Goal: Navigation & Orientation: Find specific page/section

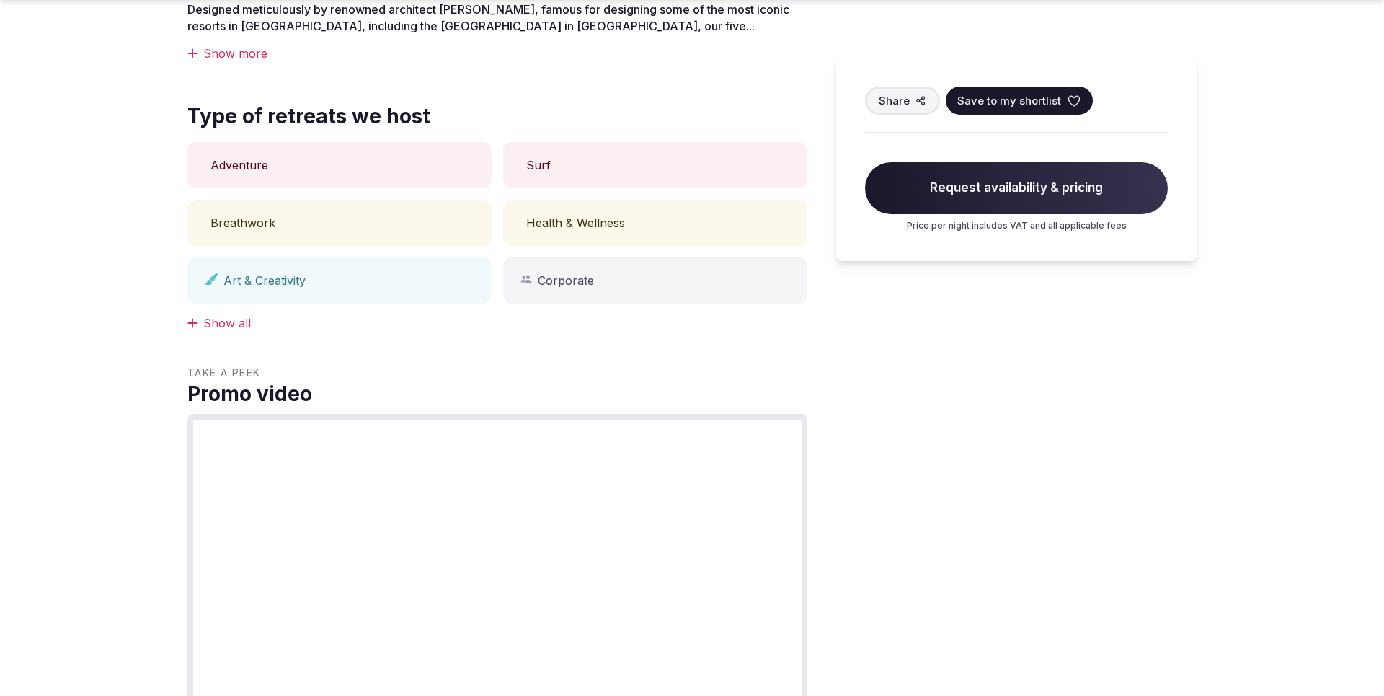
scroll to position [1287, 0]
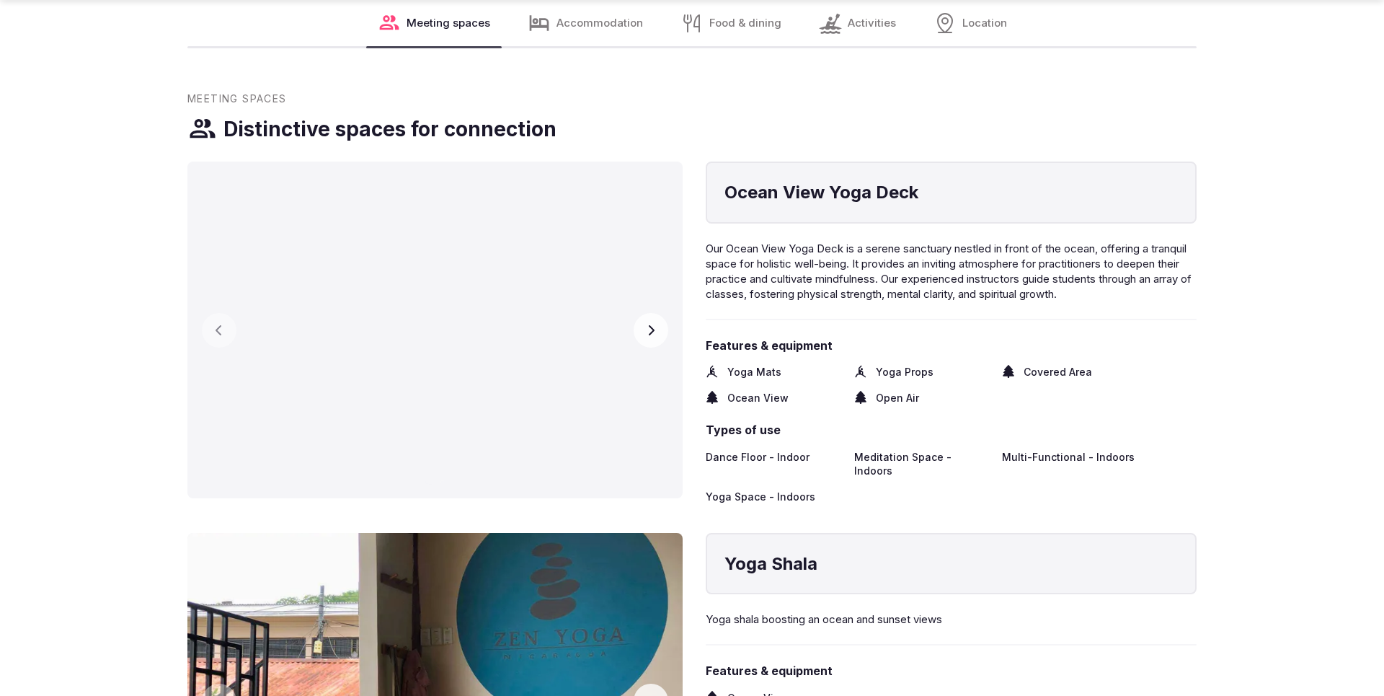
scroll to position [2570, 0]
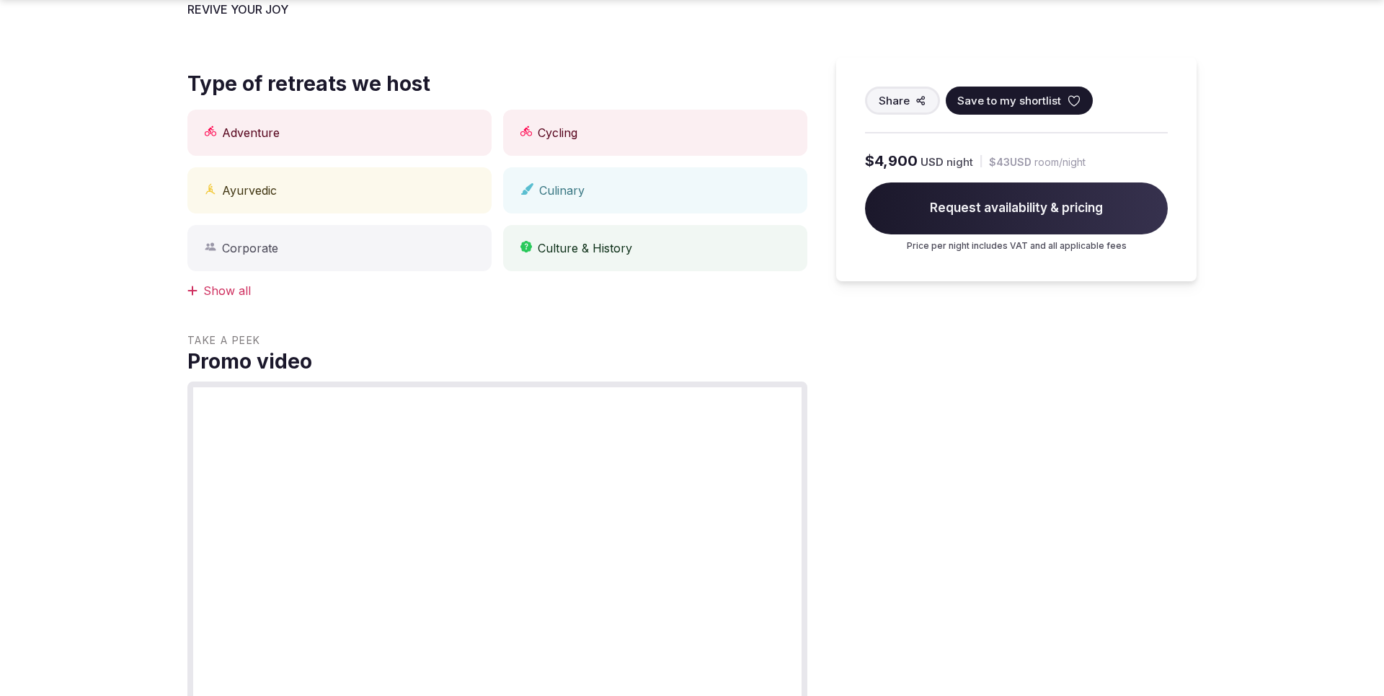
scroll to position [1910, 0]
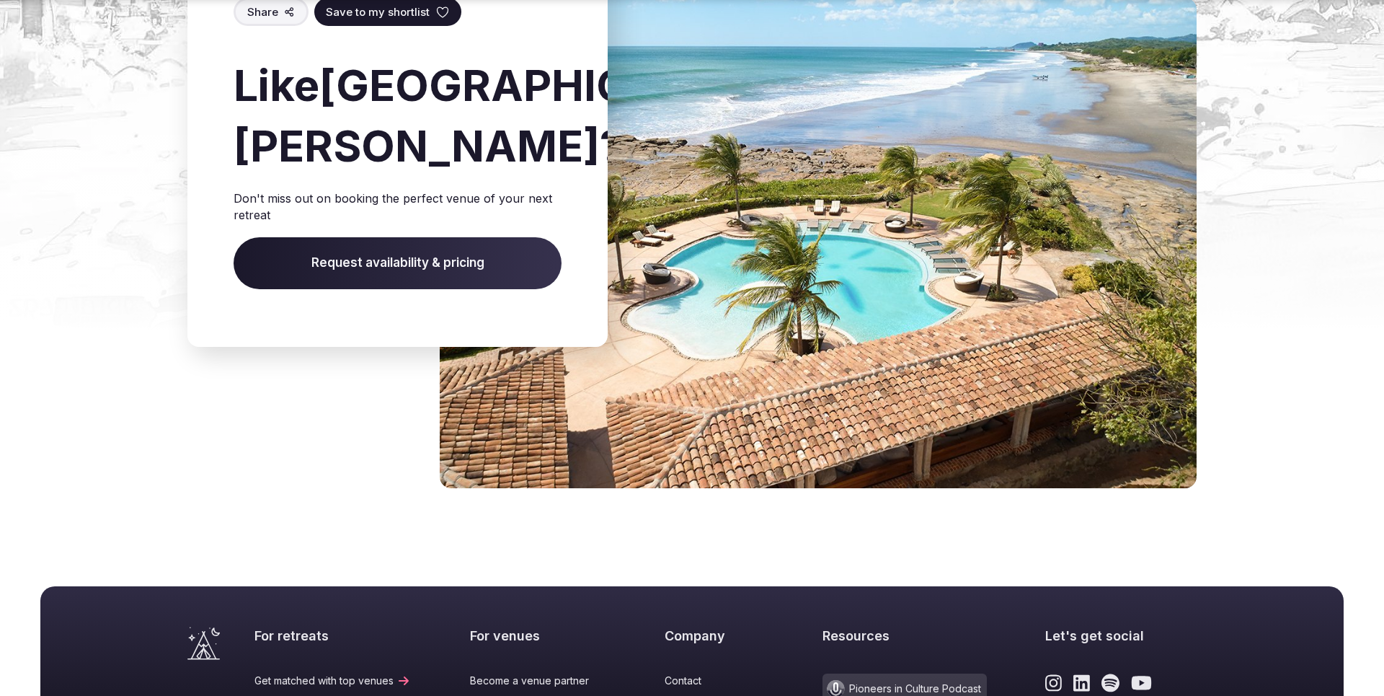
scroll to position [1604, 0]
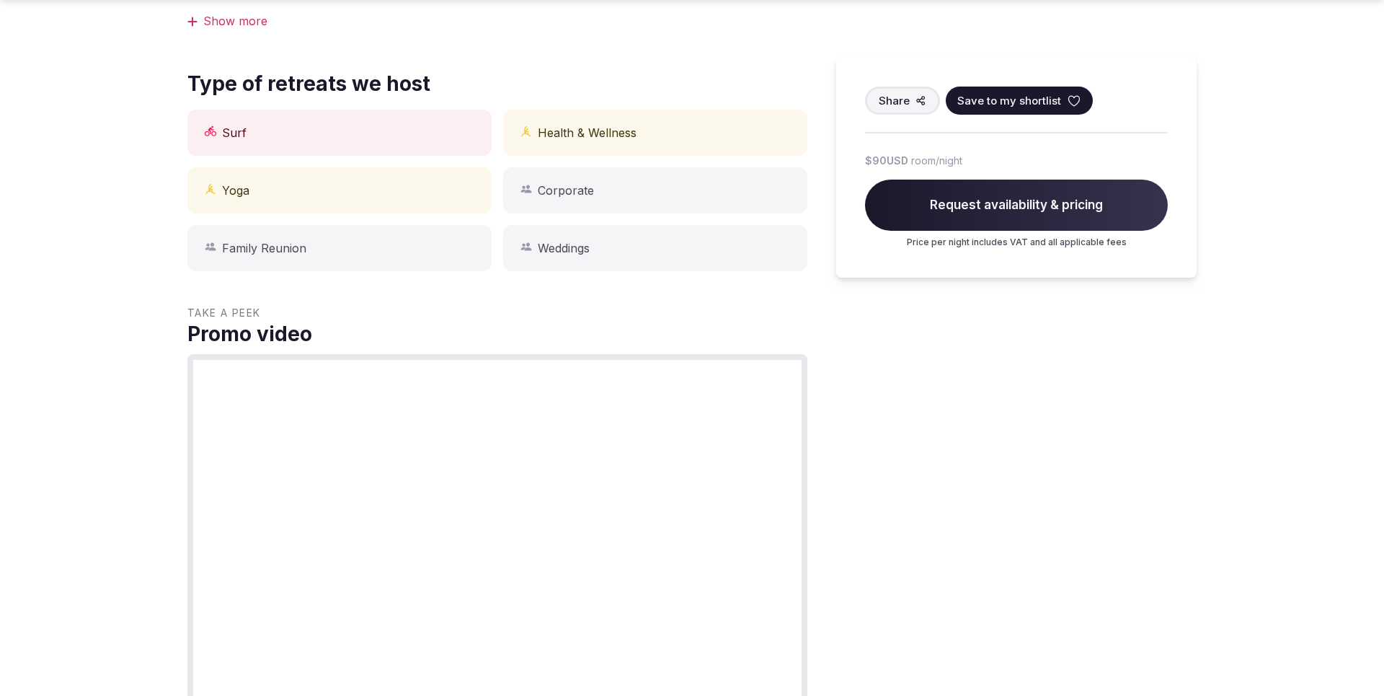
scroll to position [1287, 0]
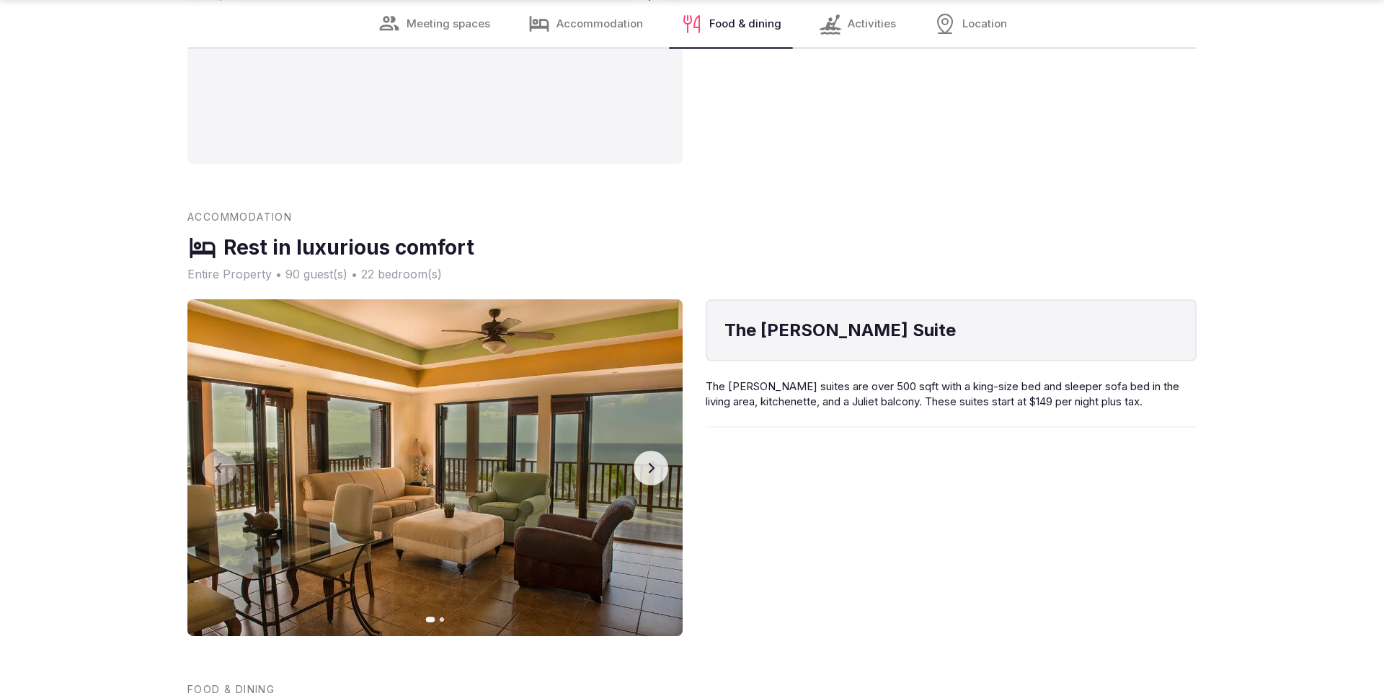
scroll to position [2570, 0]
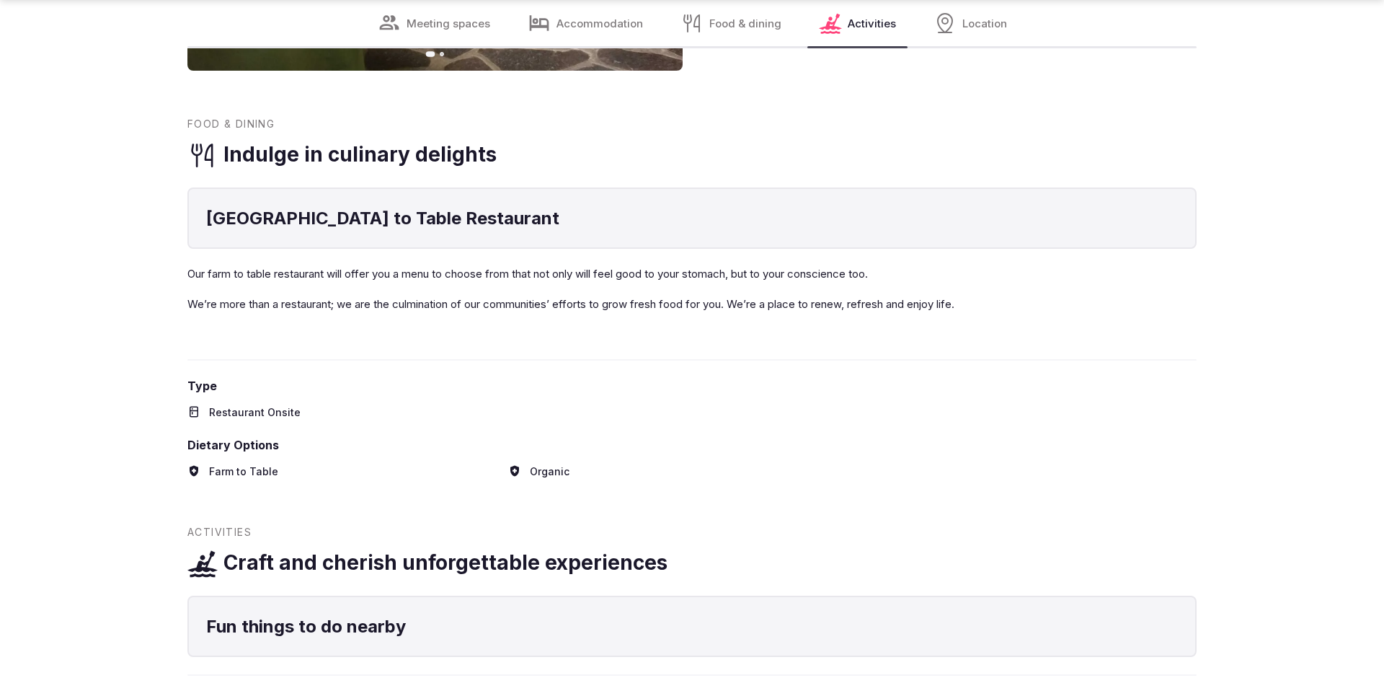
scroll to position [2522, 0]
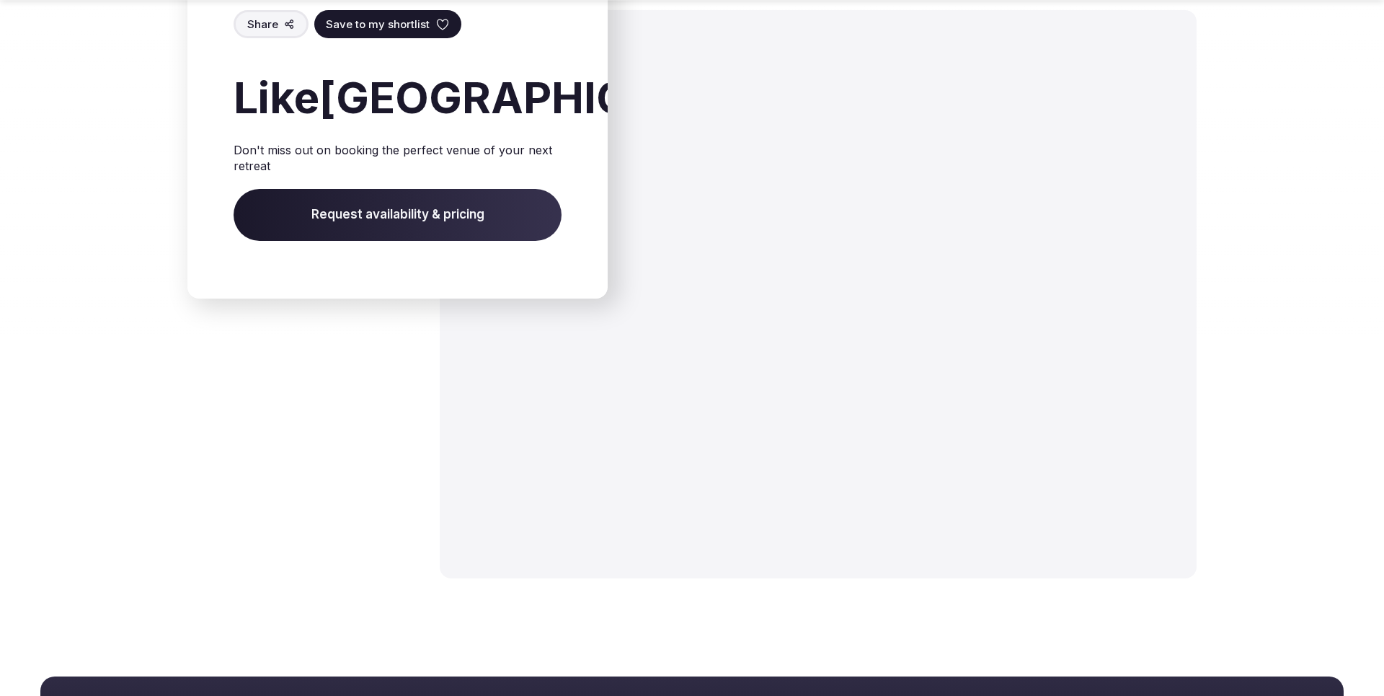
scroll to position [2321, 0]
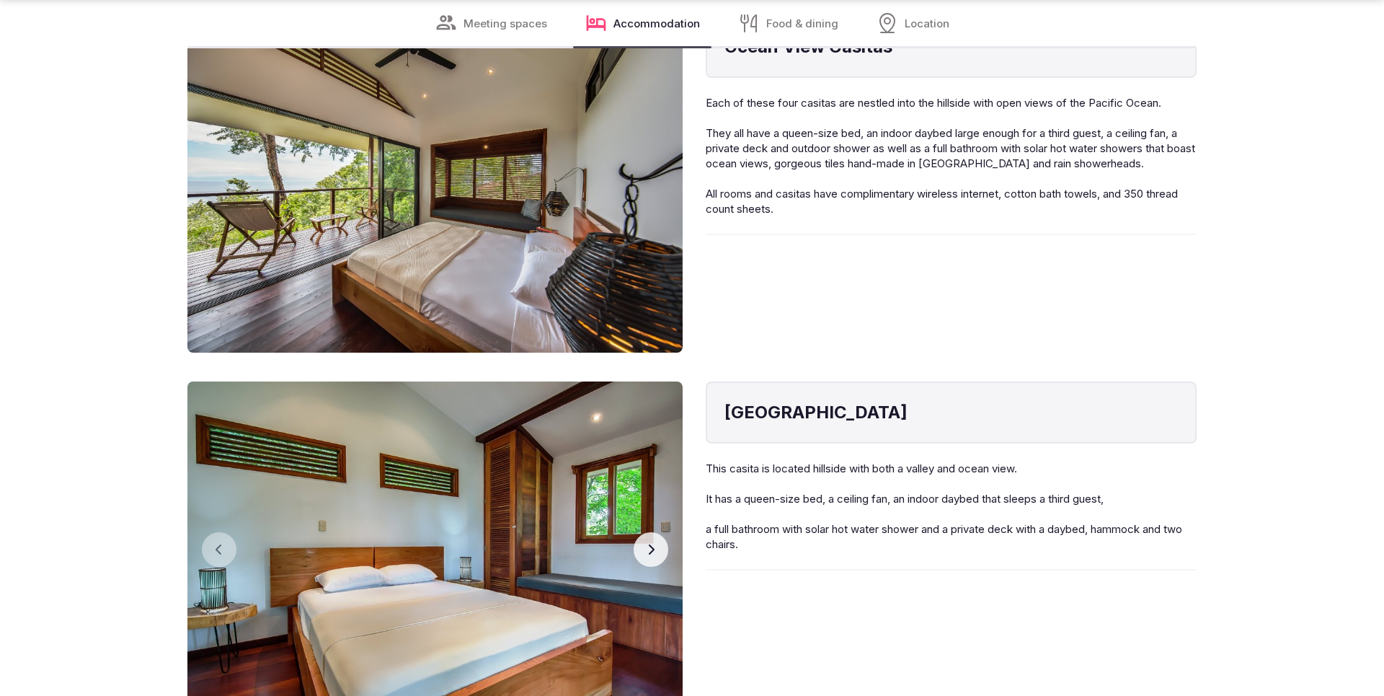
scroll to position [1904, 0]
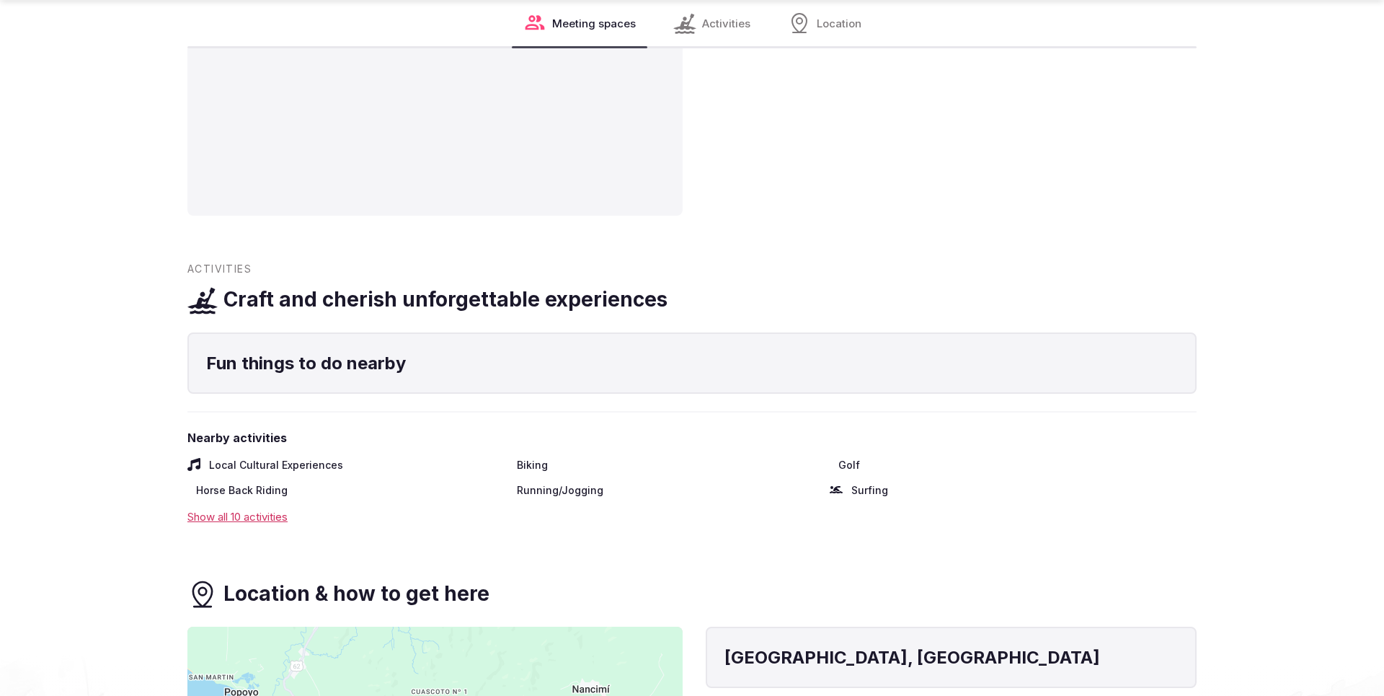
scroll to position [1904, 0]
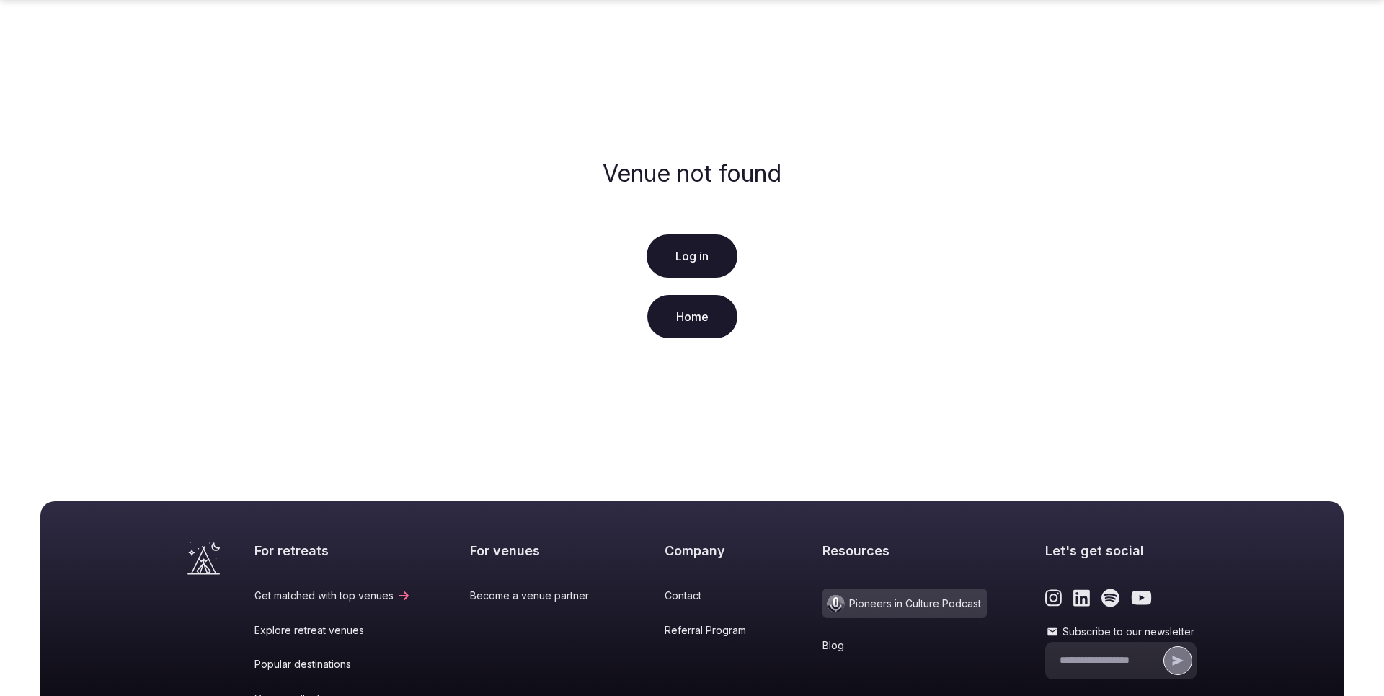
scroll to position [247, 0]
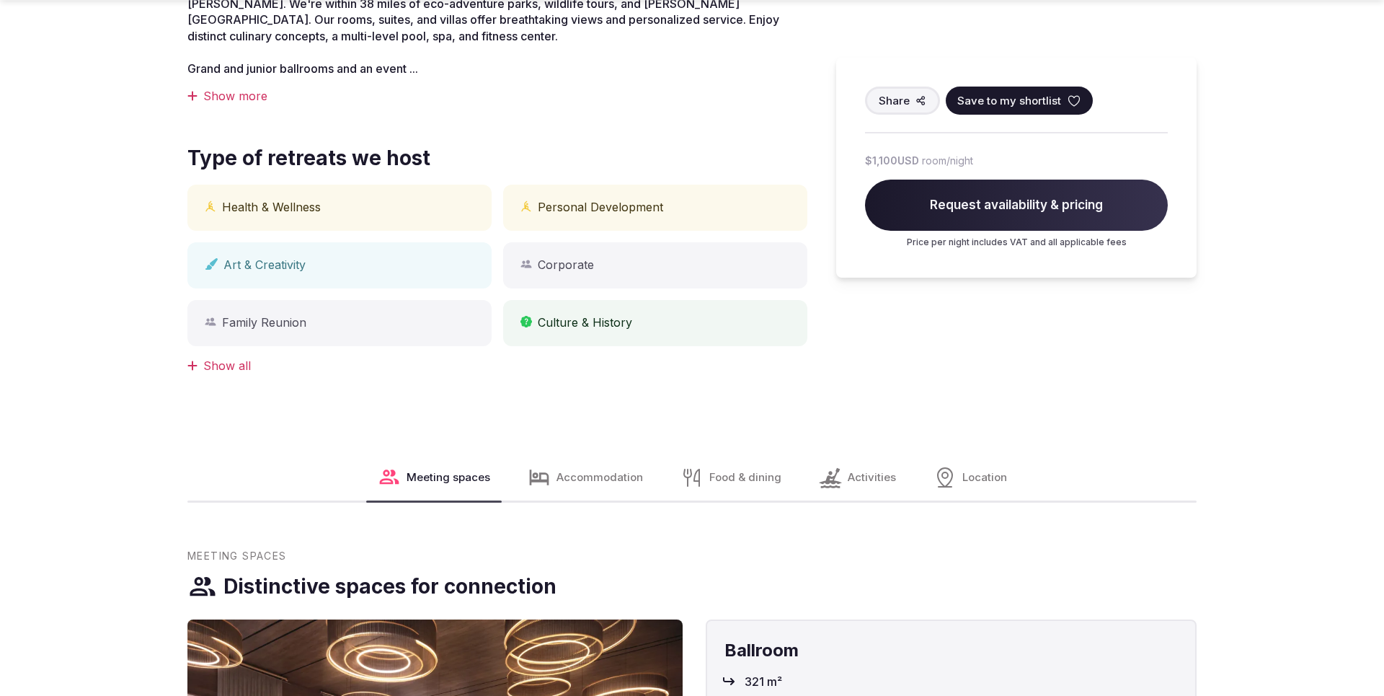
scroll to position [1287, 0]
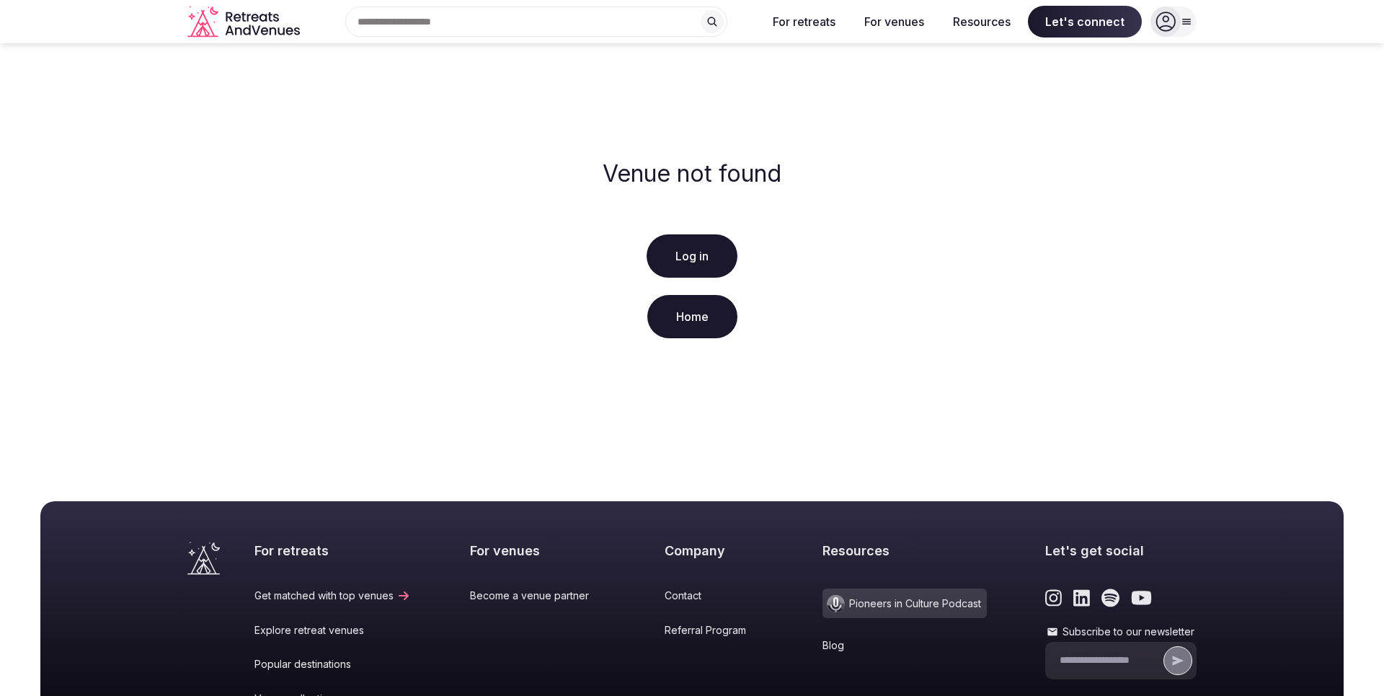
scroll to position [247, 0]
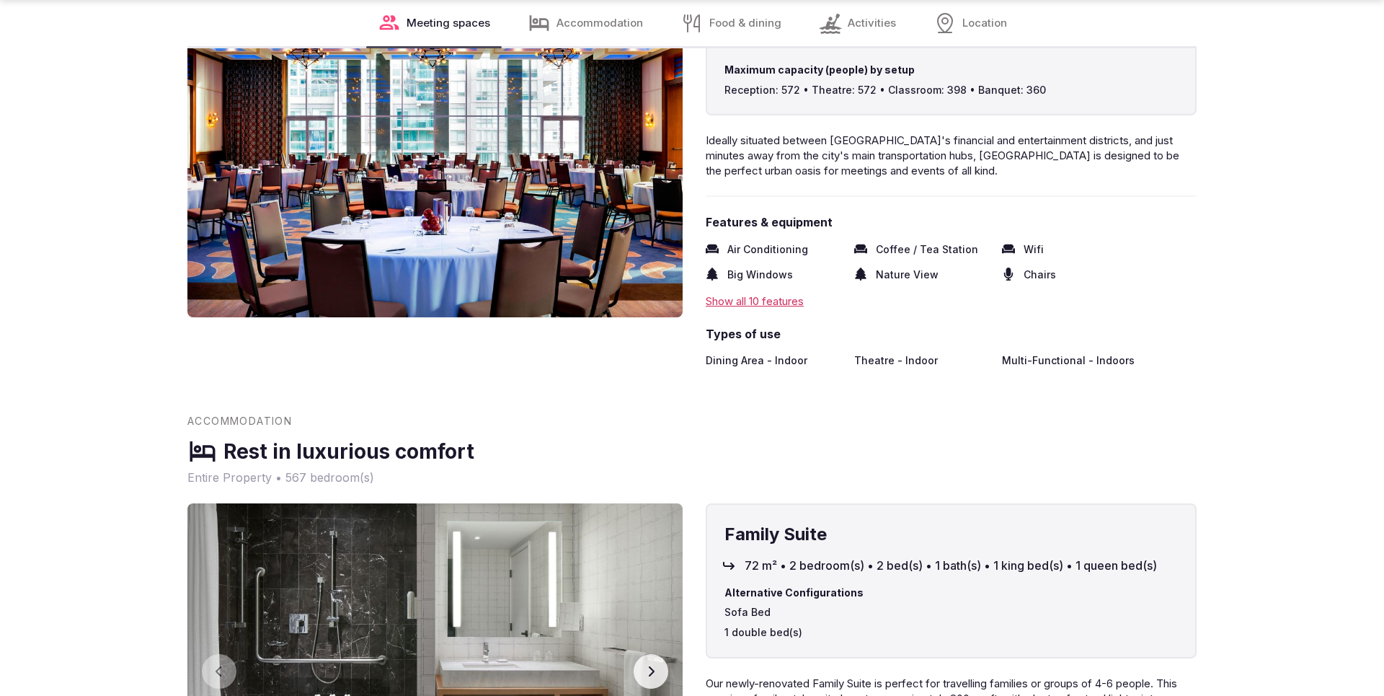
scroll to position [1861, 0]
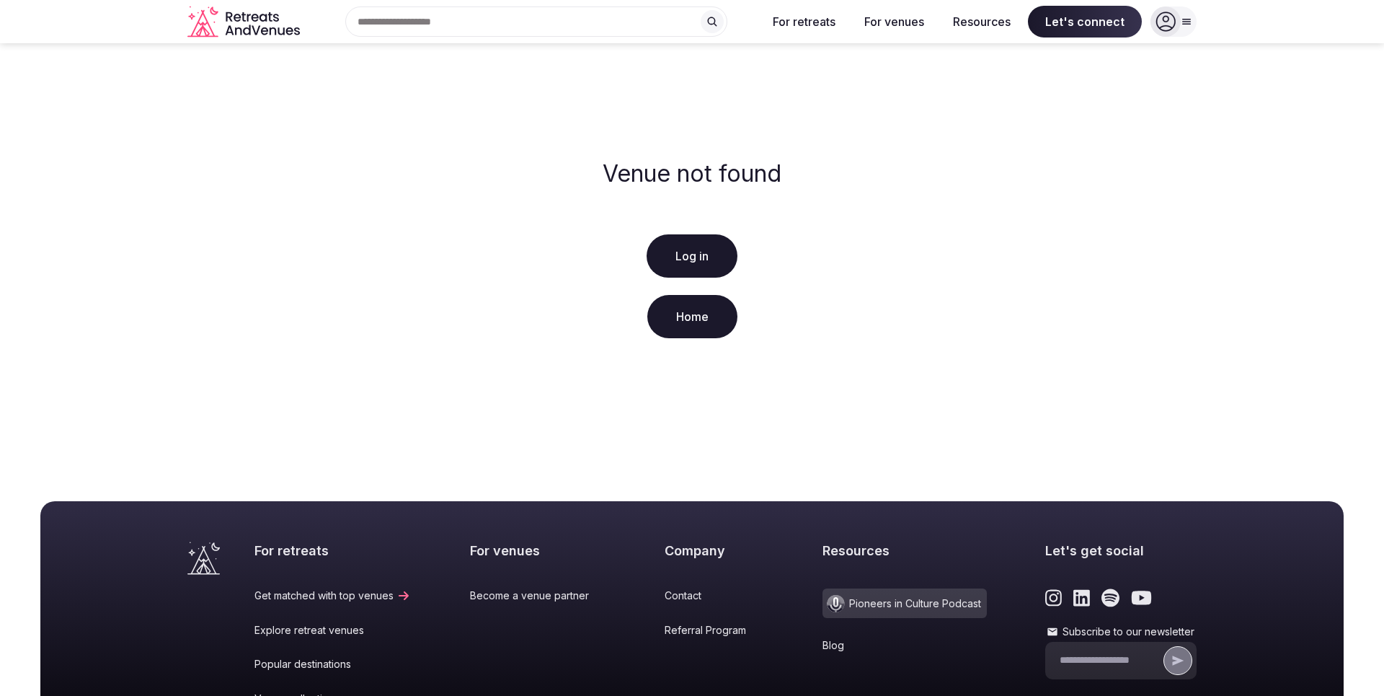
scroll to position [247, 0]
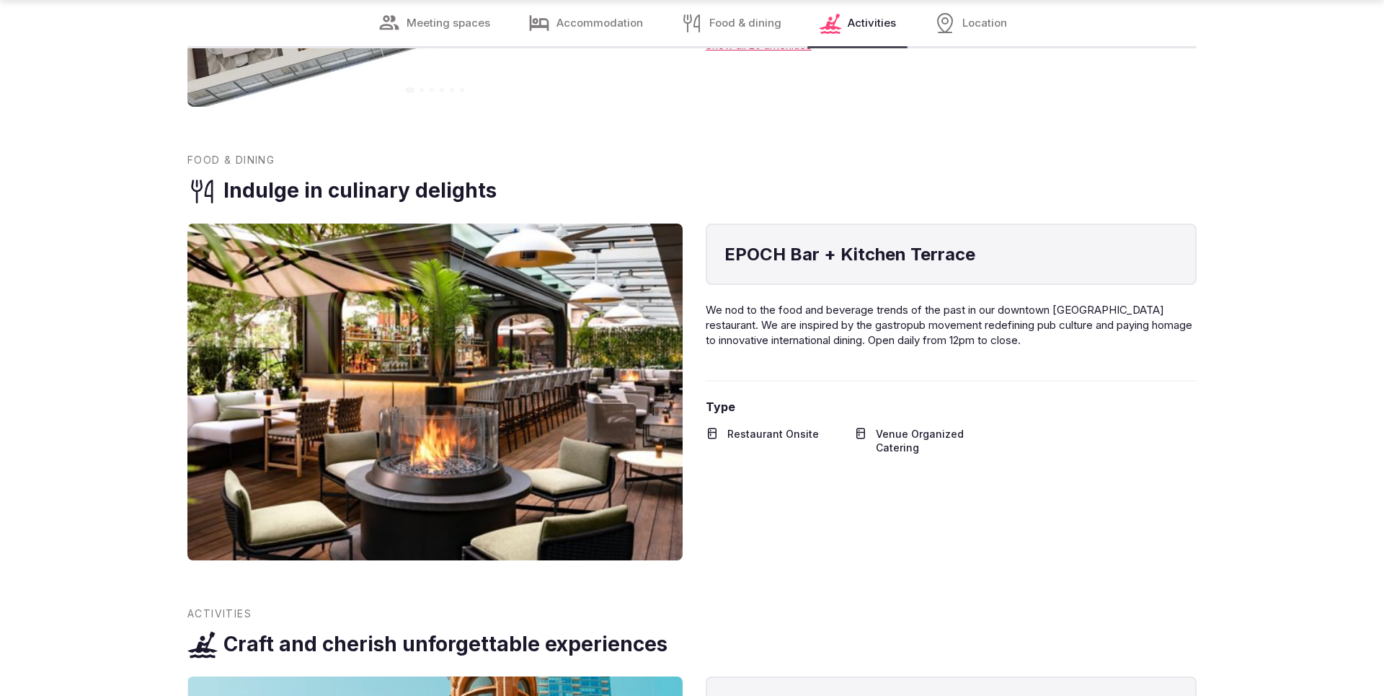
scroll to position [2522, 0]
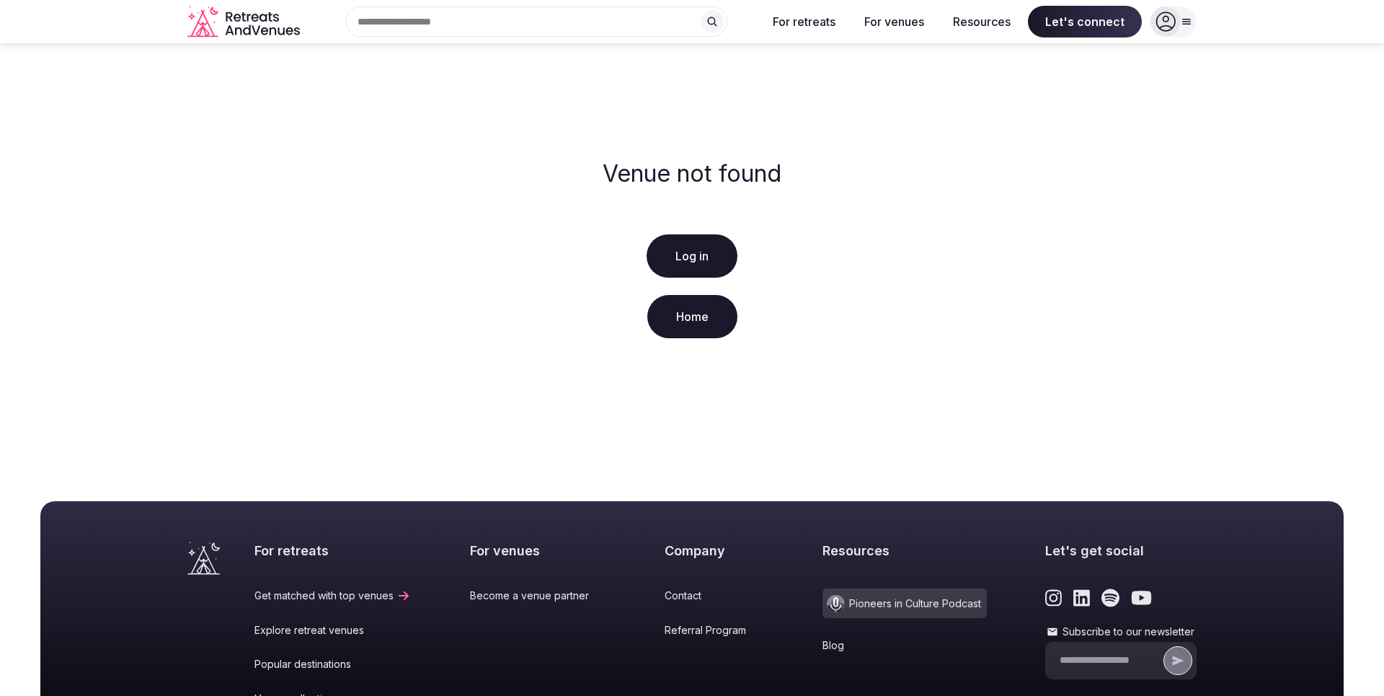
scroll to position [247, 0]
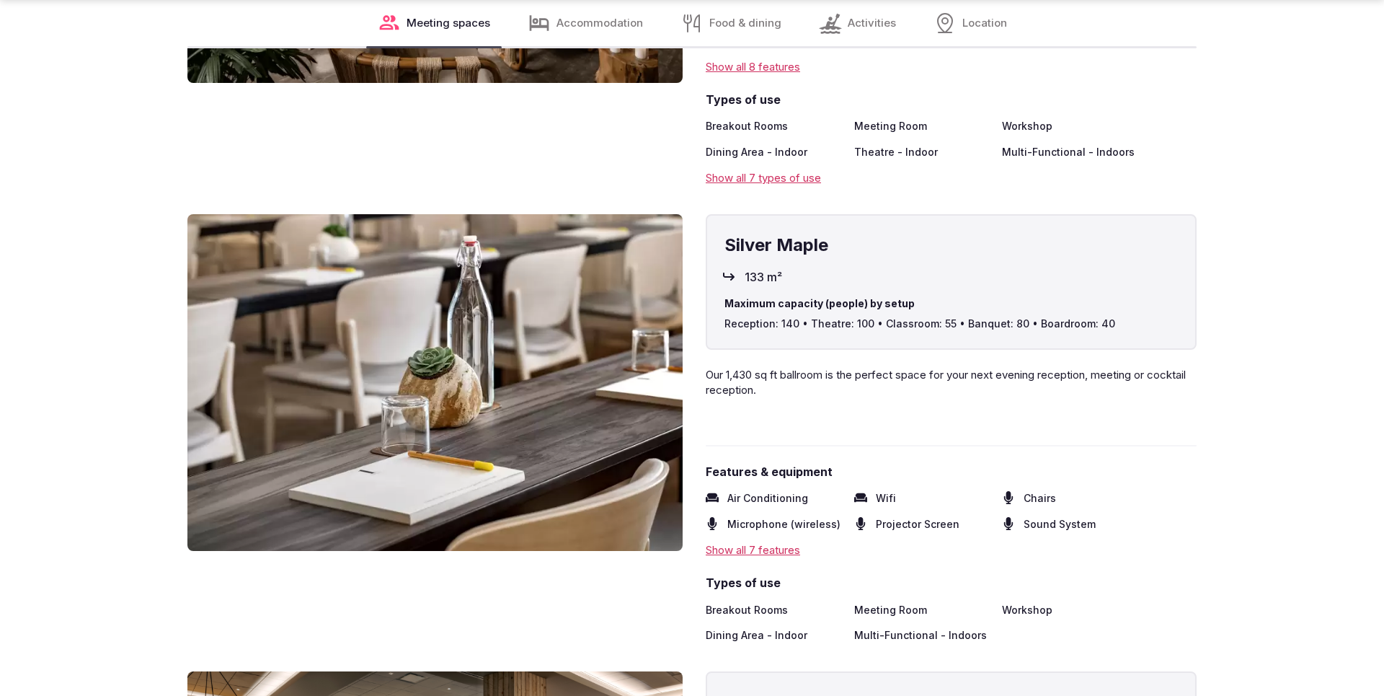
scroll to position [2570, 0]
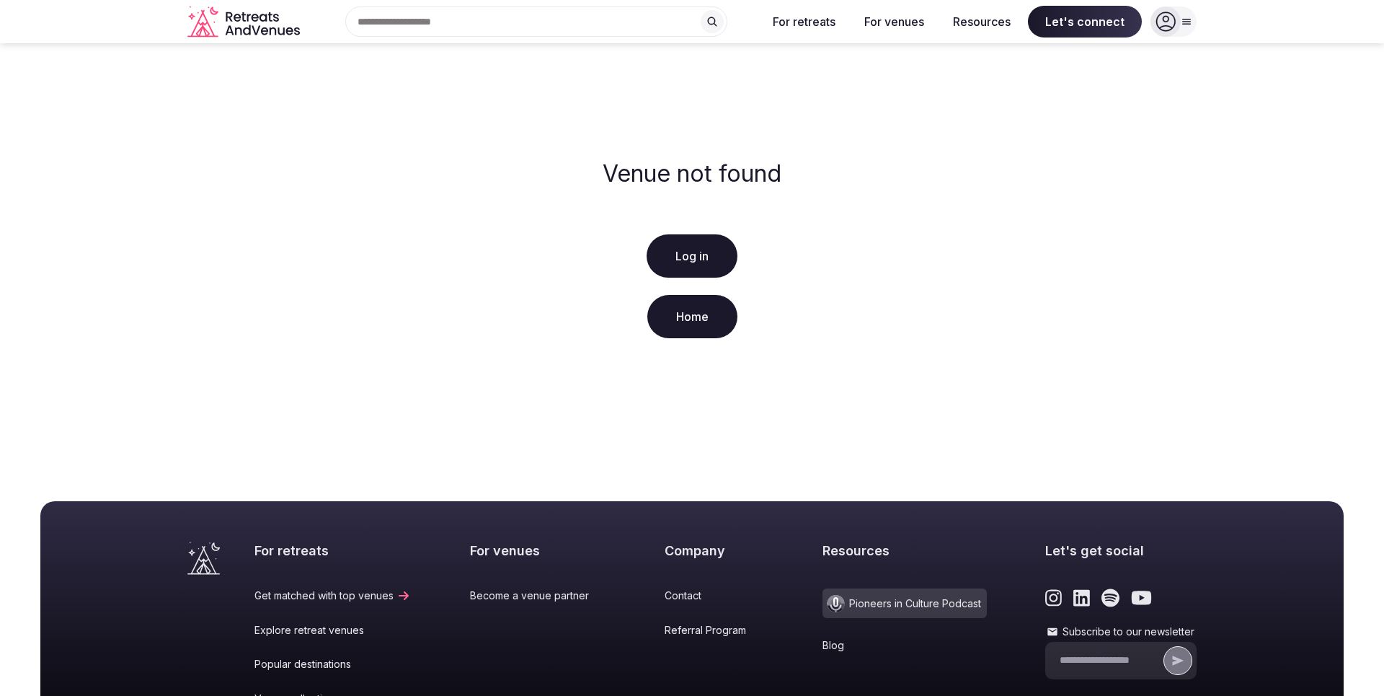
scroll to position [247, 0]
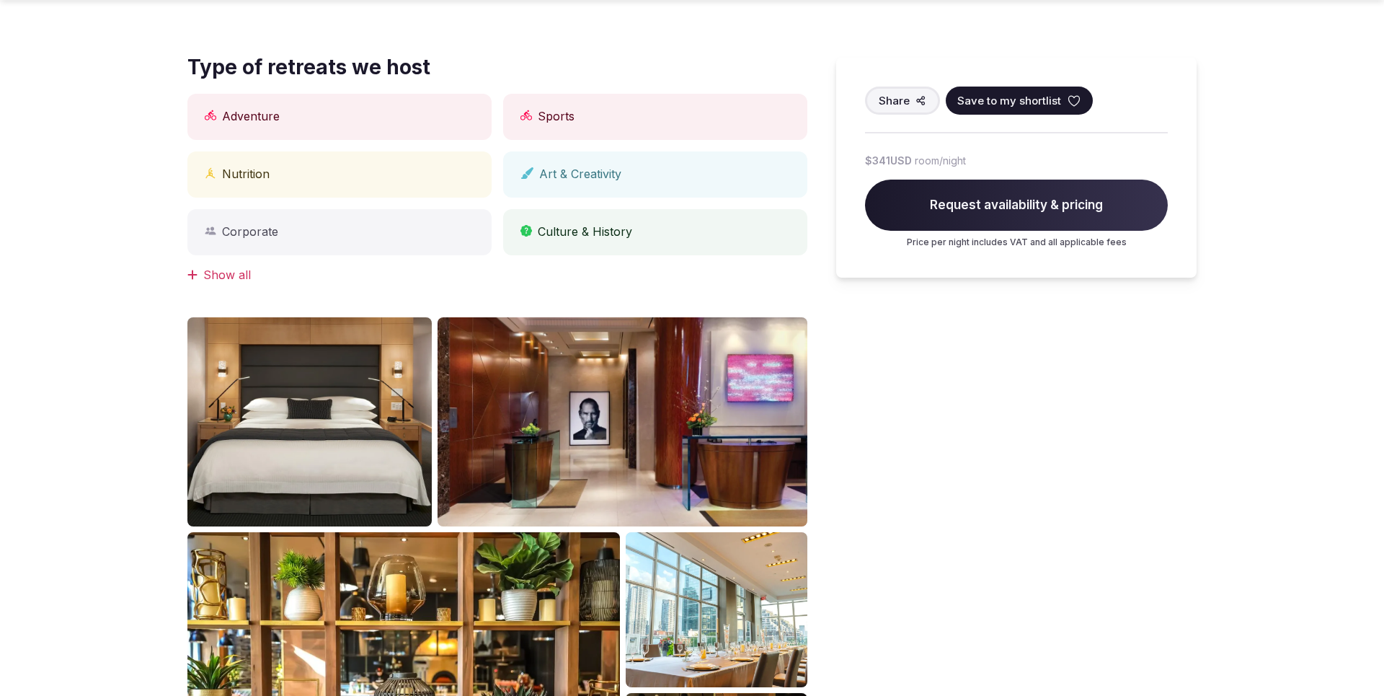
scroll to position [1287, 0]
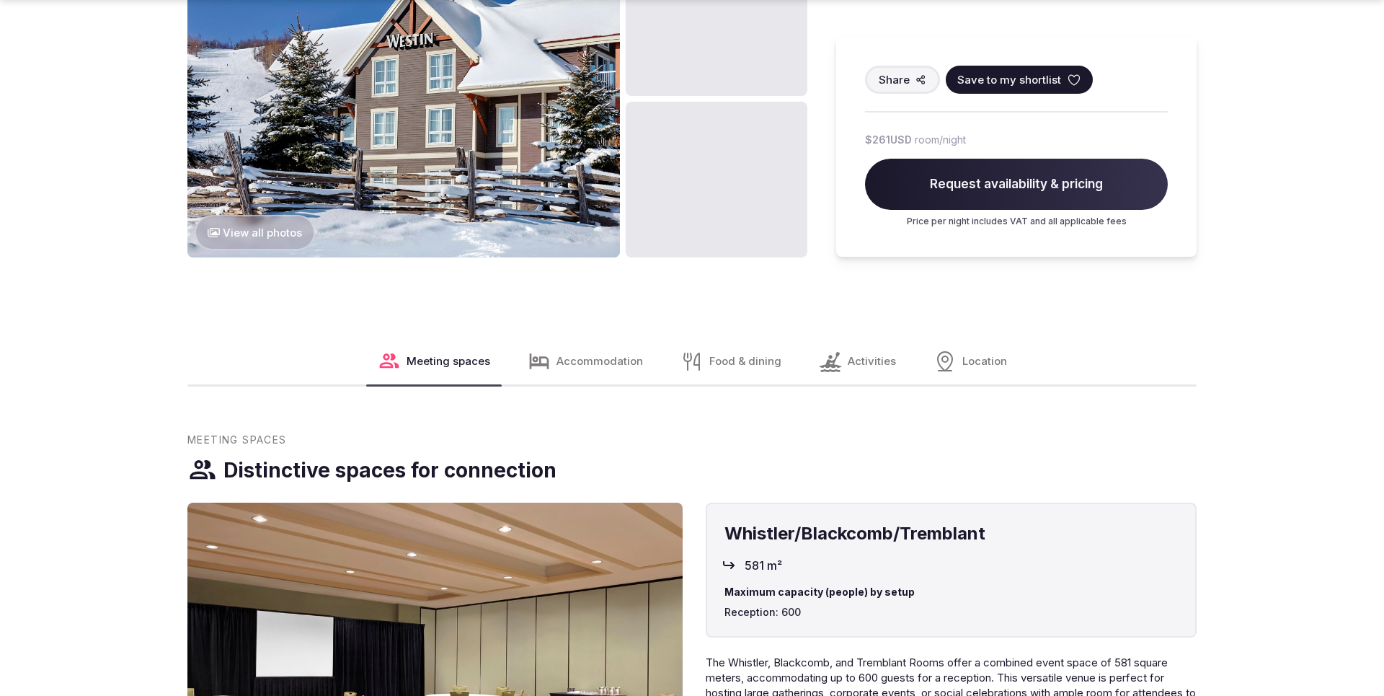
scroll to position [1953, 0]
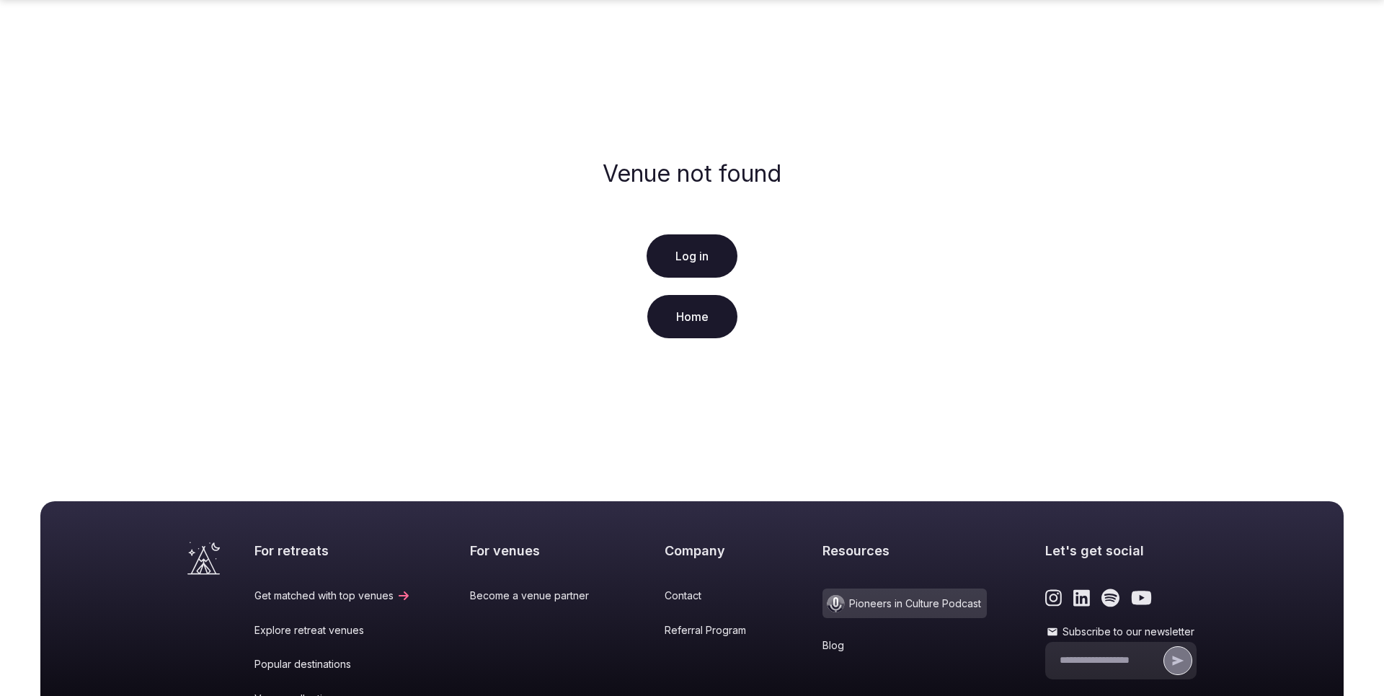
scroll to position [247, 0]
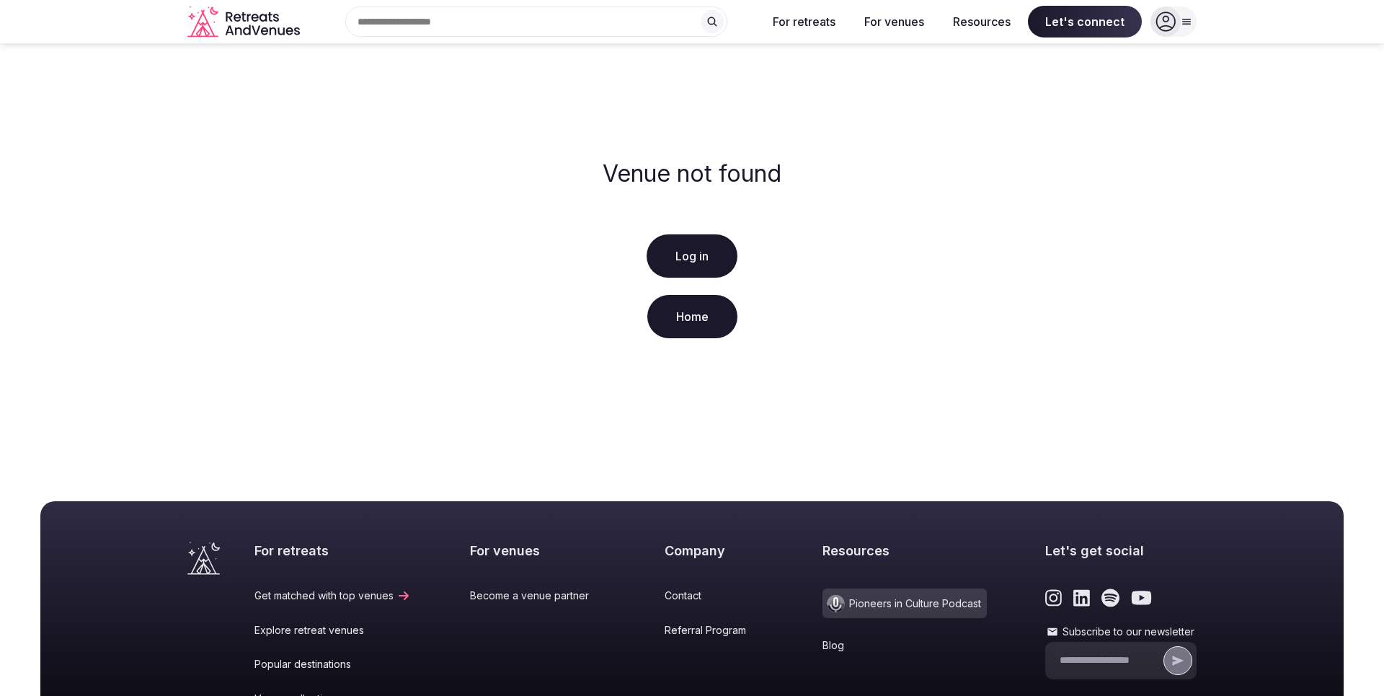
scroll to position [247, 0]
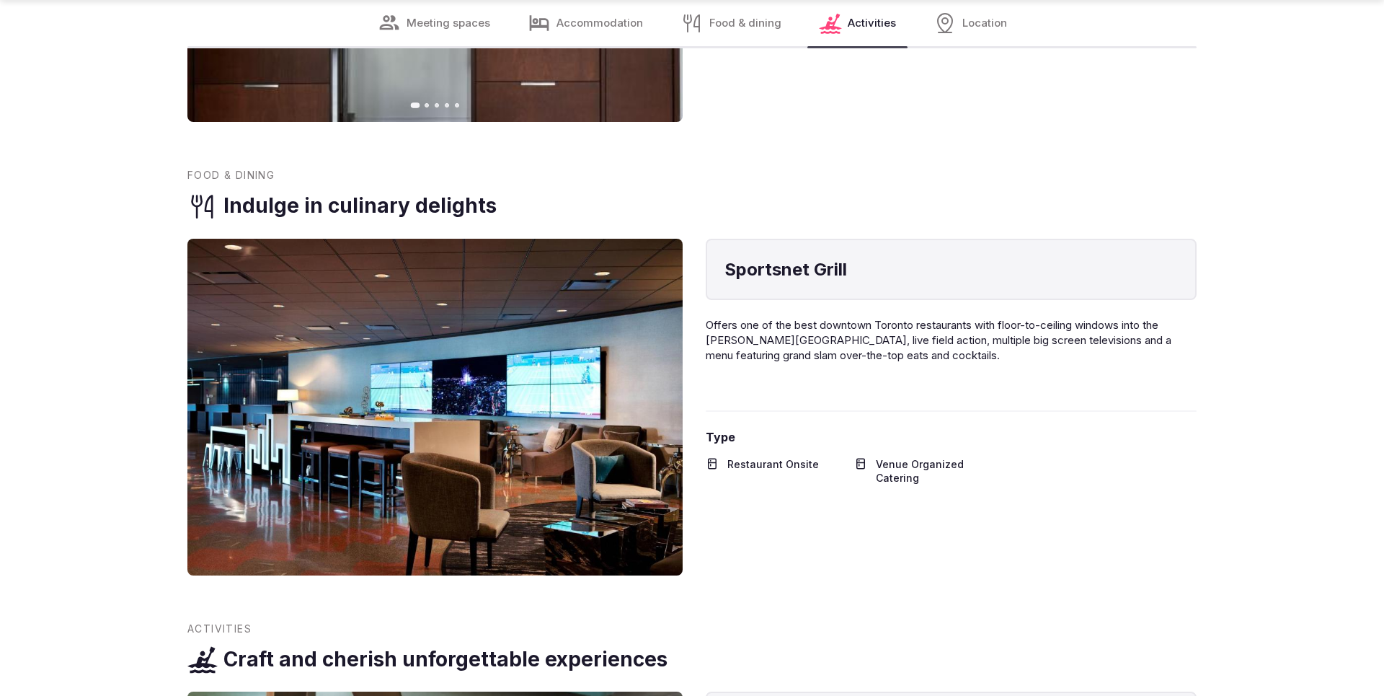
scroll to position [2522, 0]
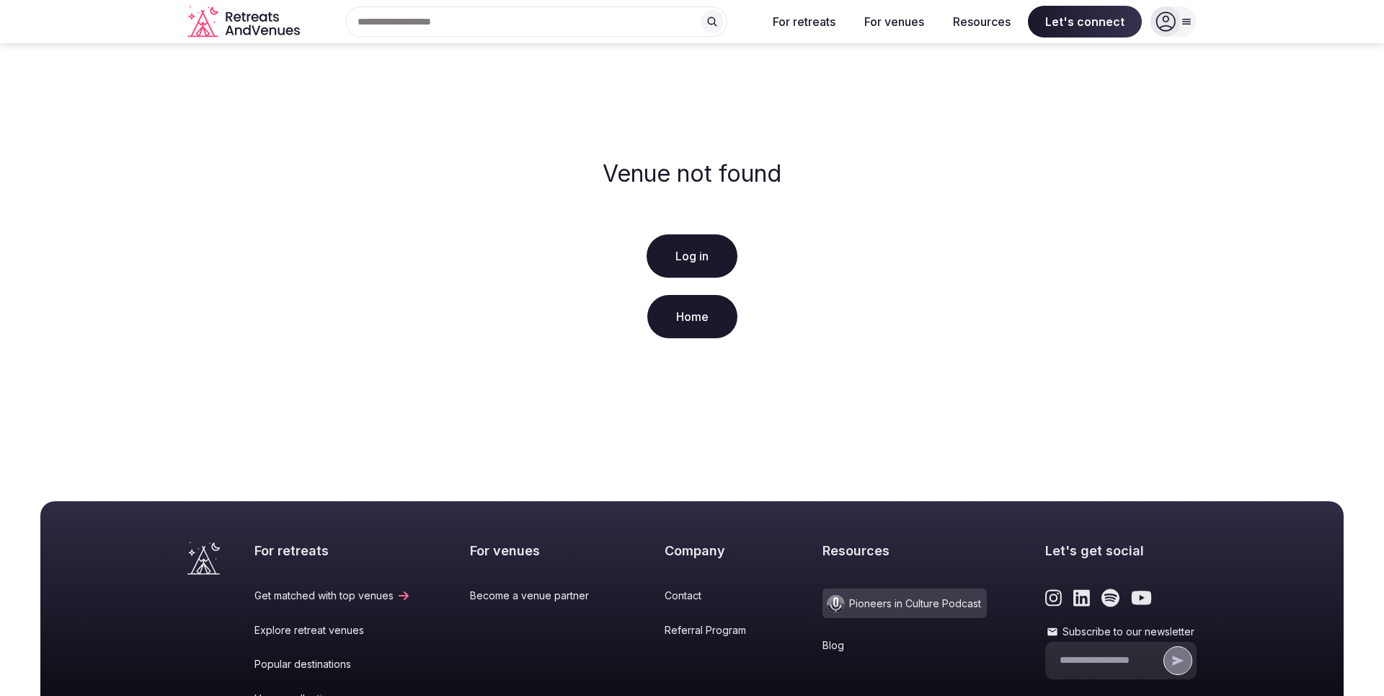
scroll to position [247, 0]
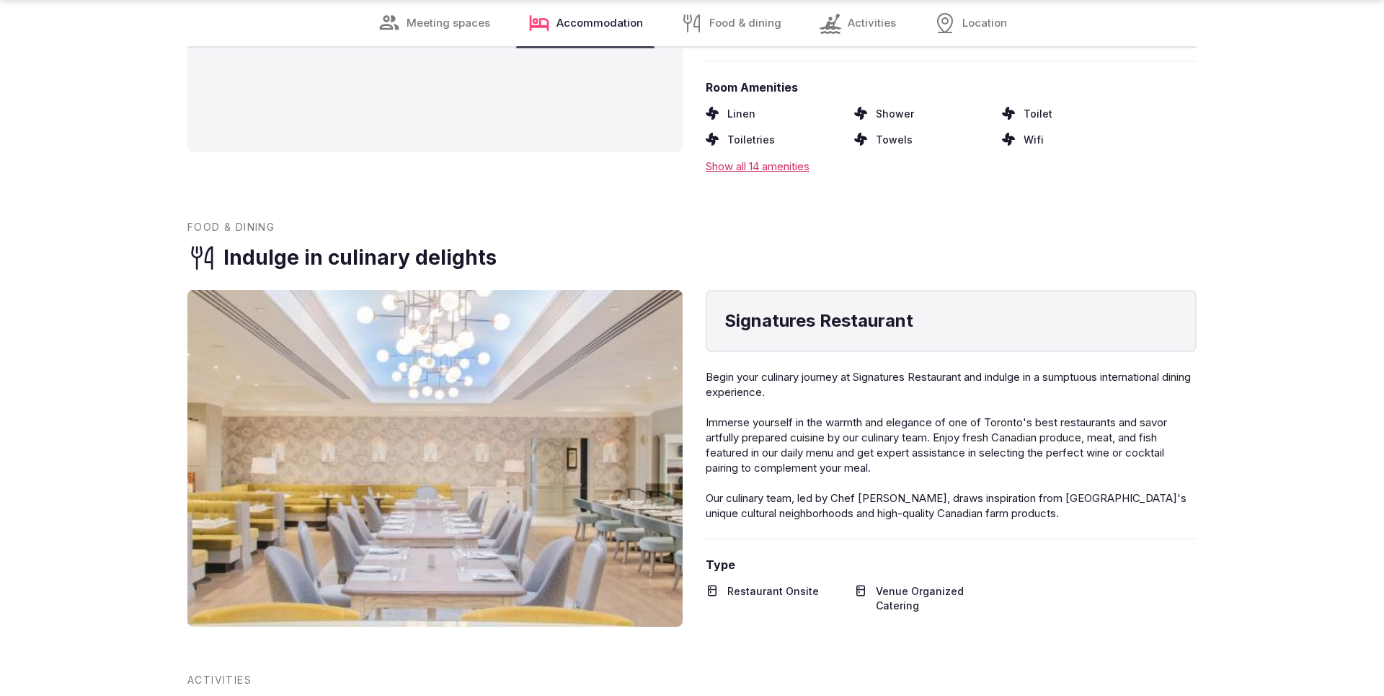
scroll to position [2522, 0]
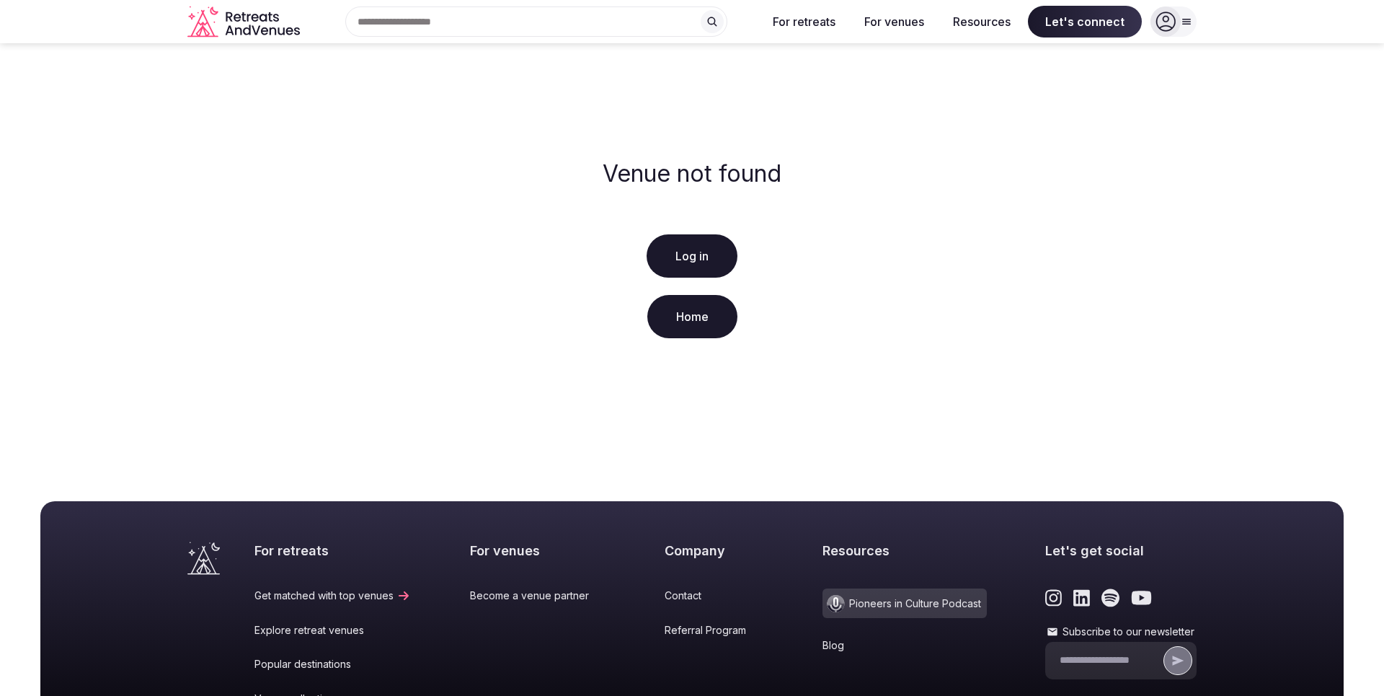
scroll to position [247, 0]
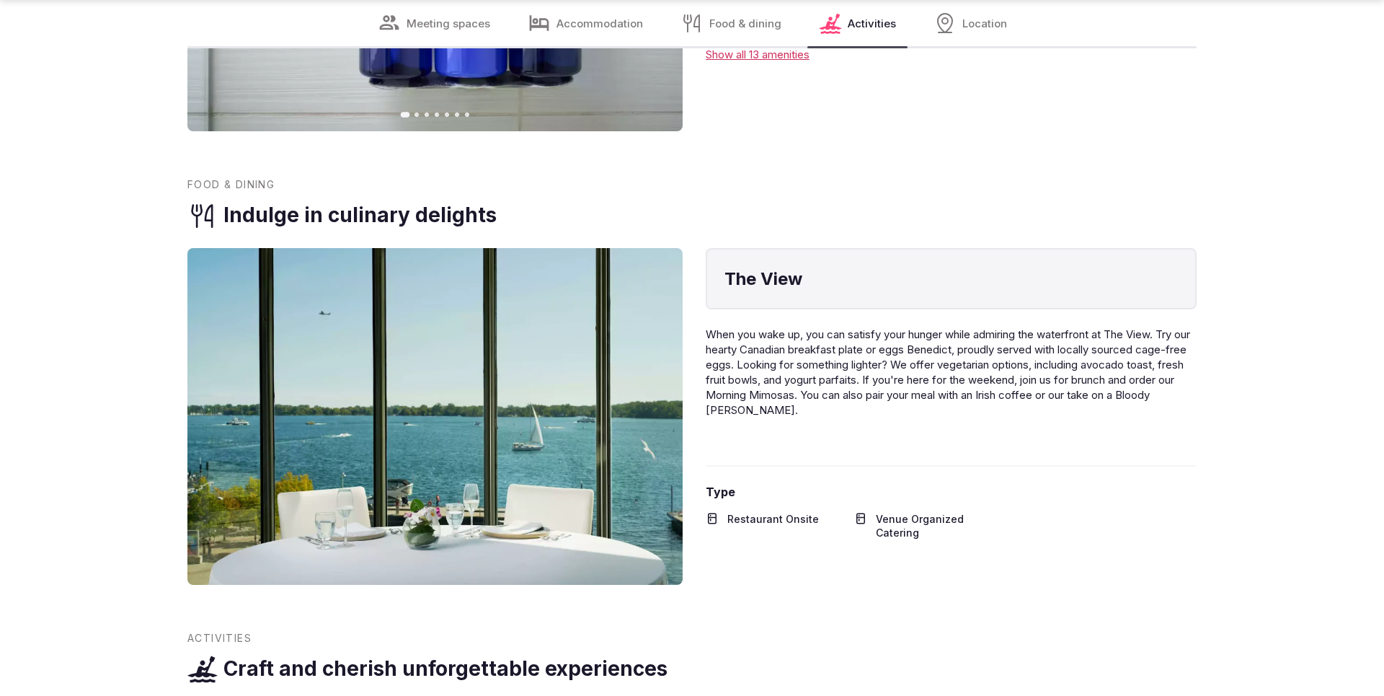
scroll to position [2522, 0]
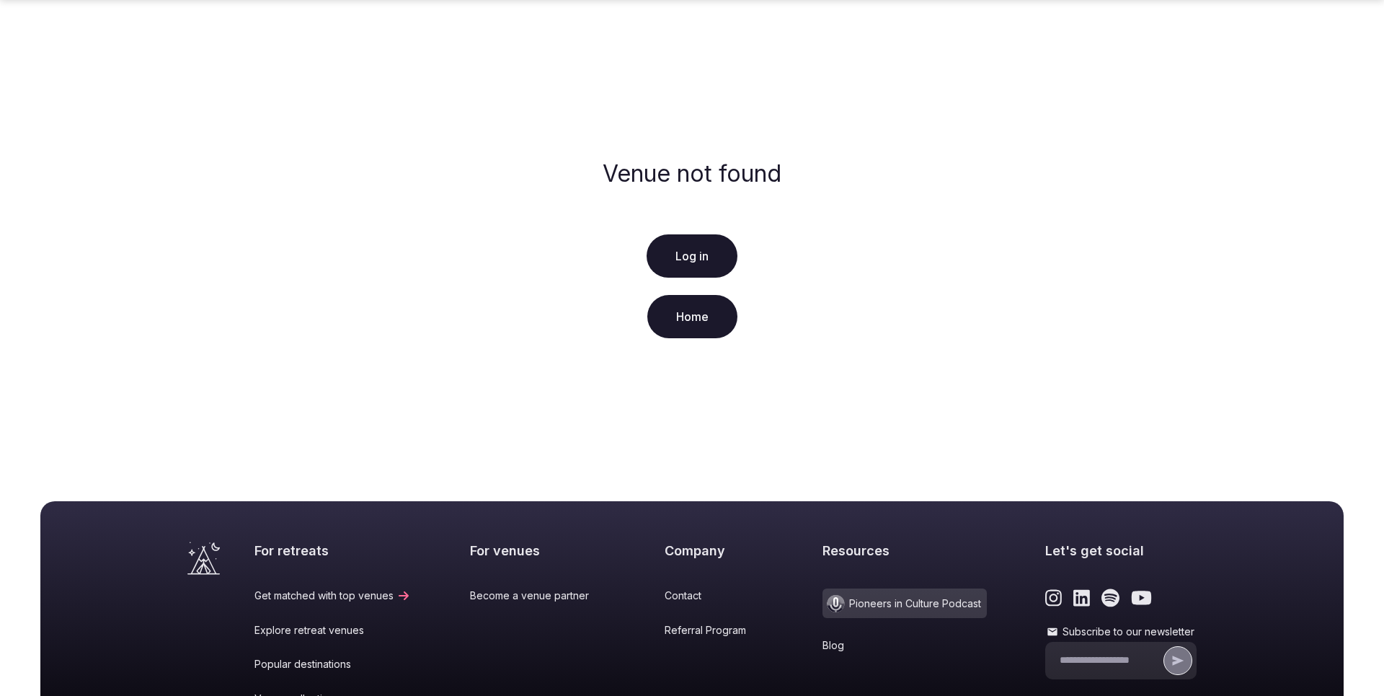
scroll to position [247, 0]
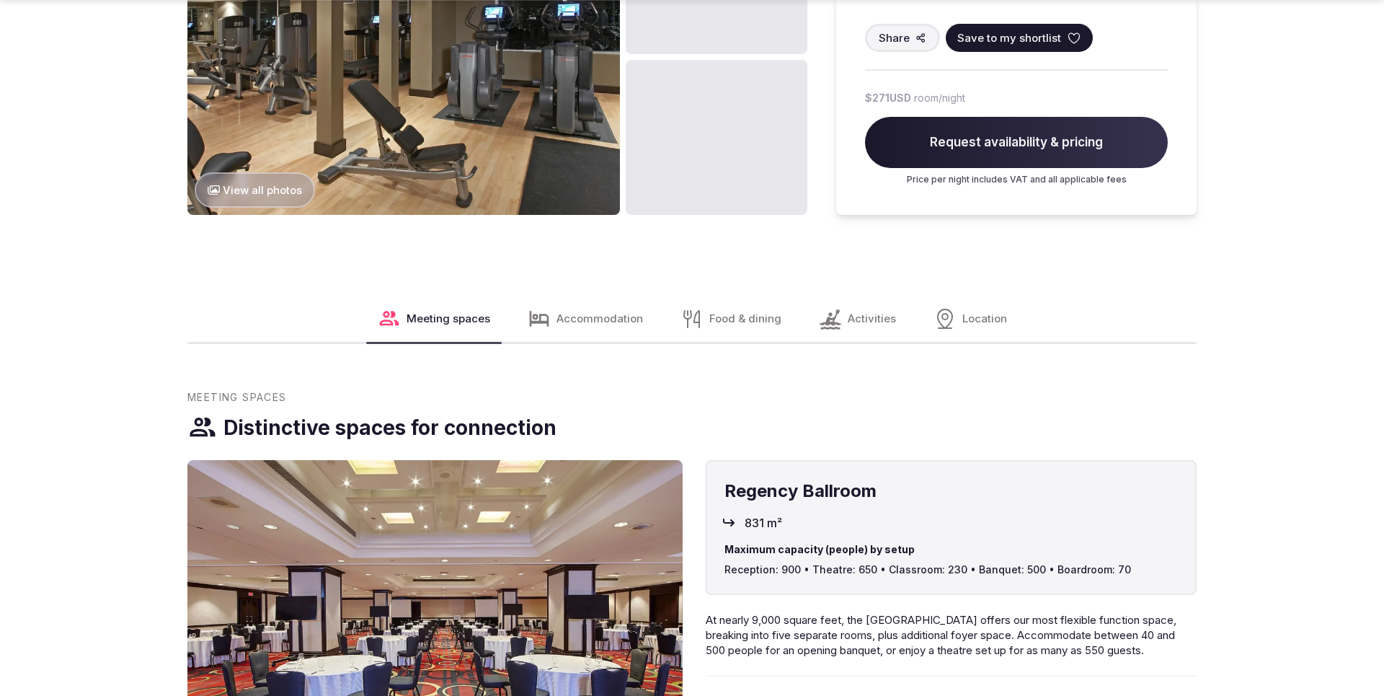
scroll to position [1953, 0]
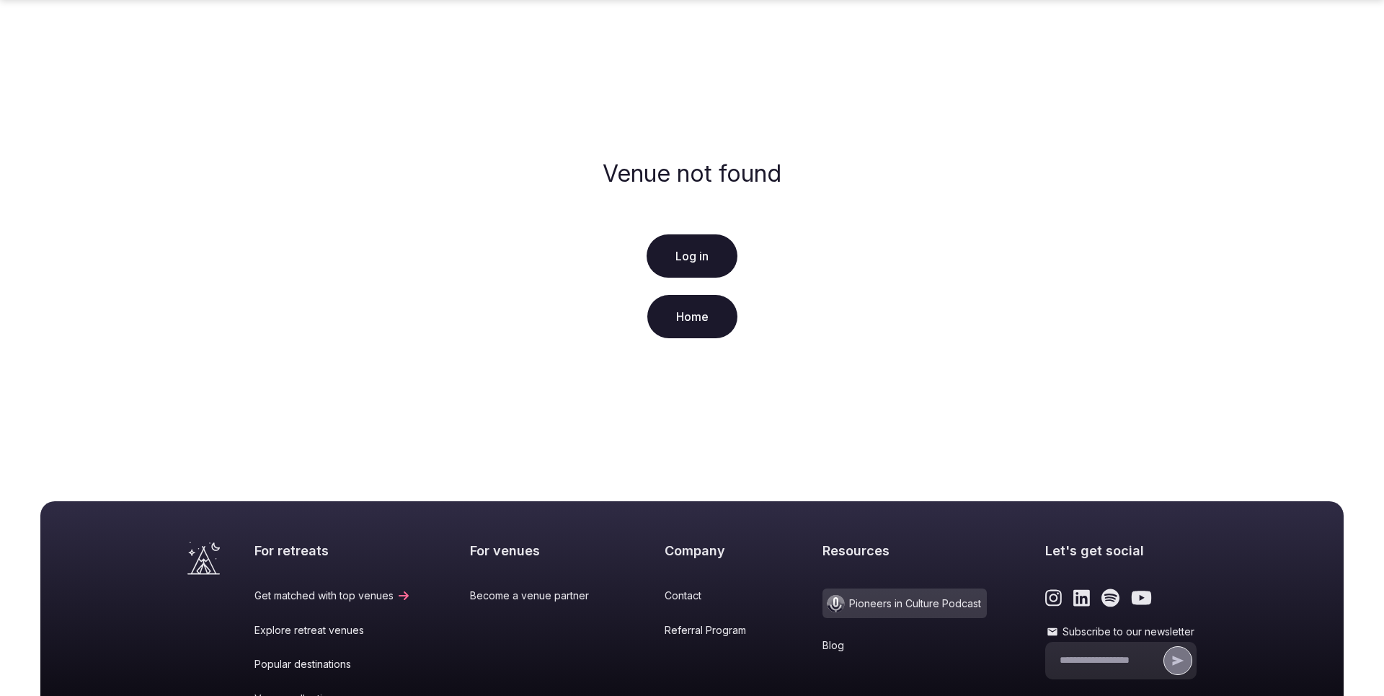
scroll to position [247, 0]
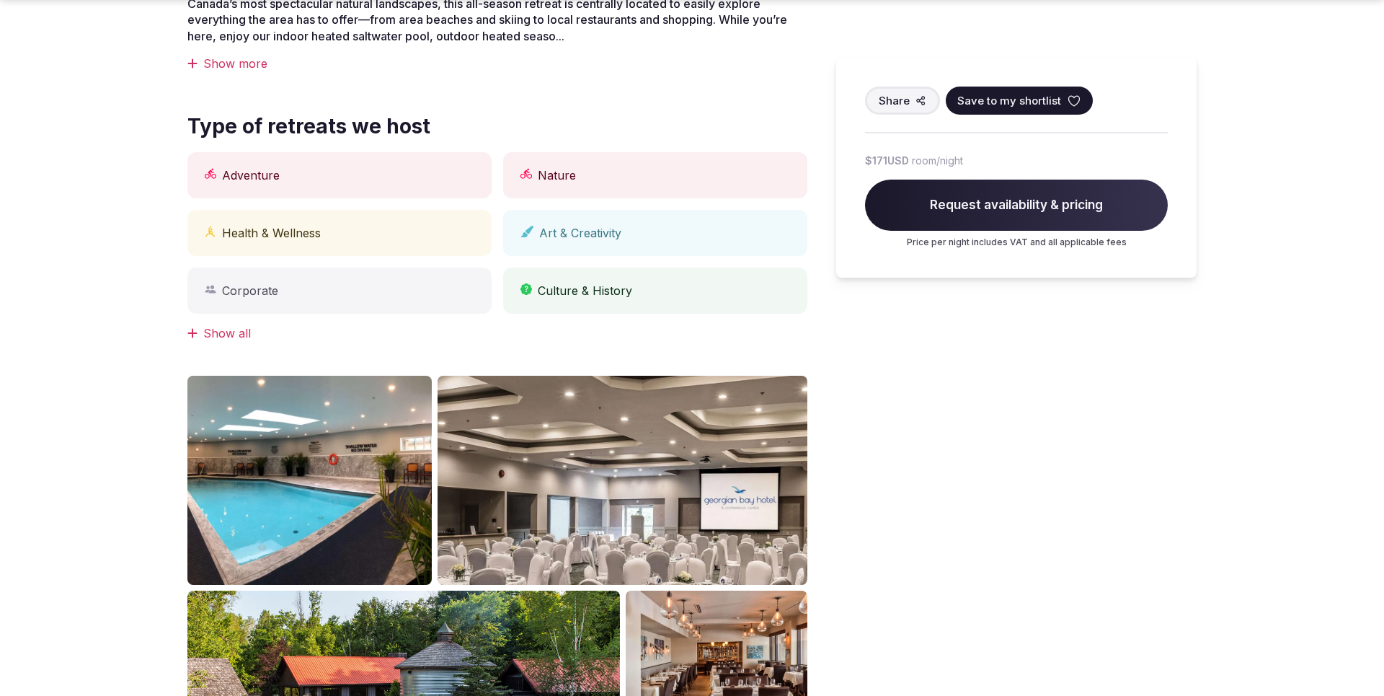
scroll to position [1287, 0]
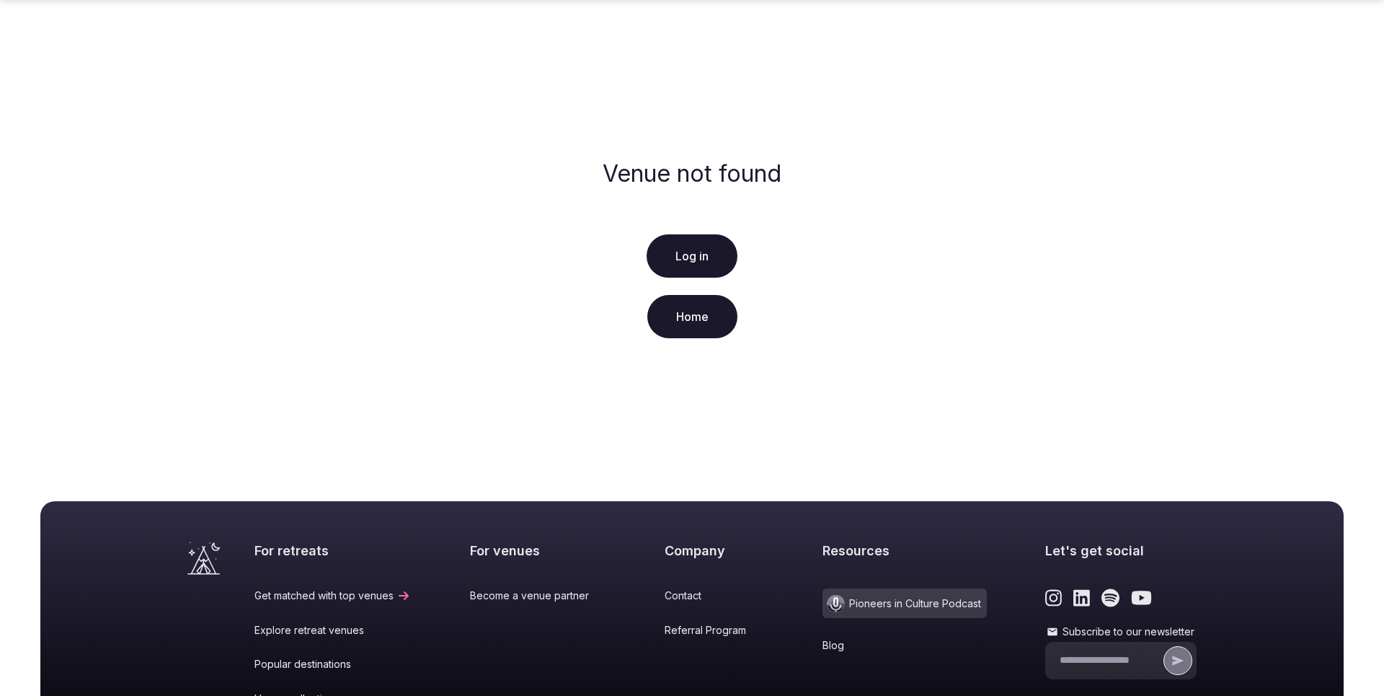
scroll to position [247, 0]
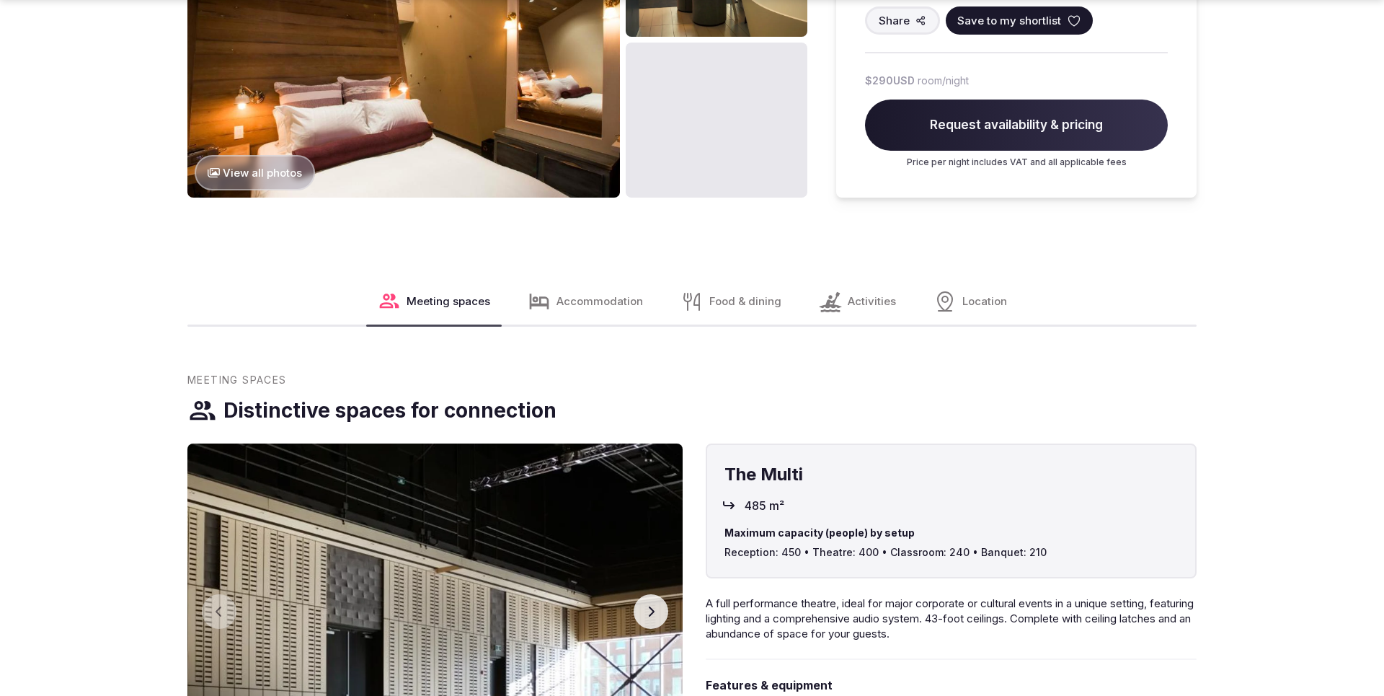
scroll to position [1938, 0]
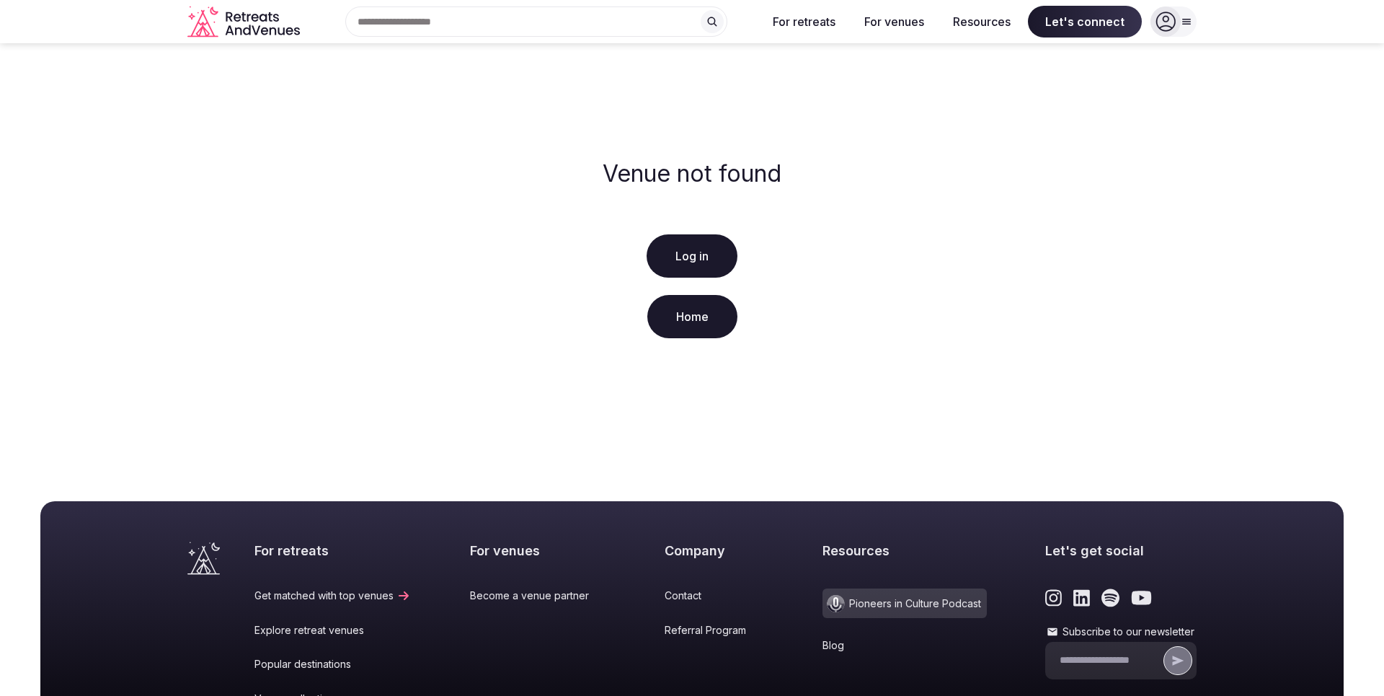
scroll to position [247, 0]
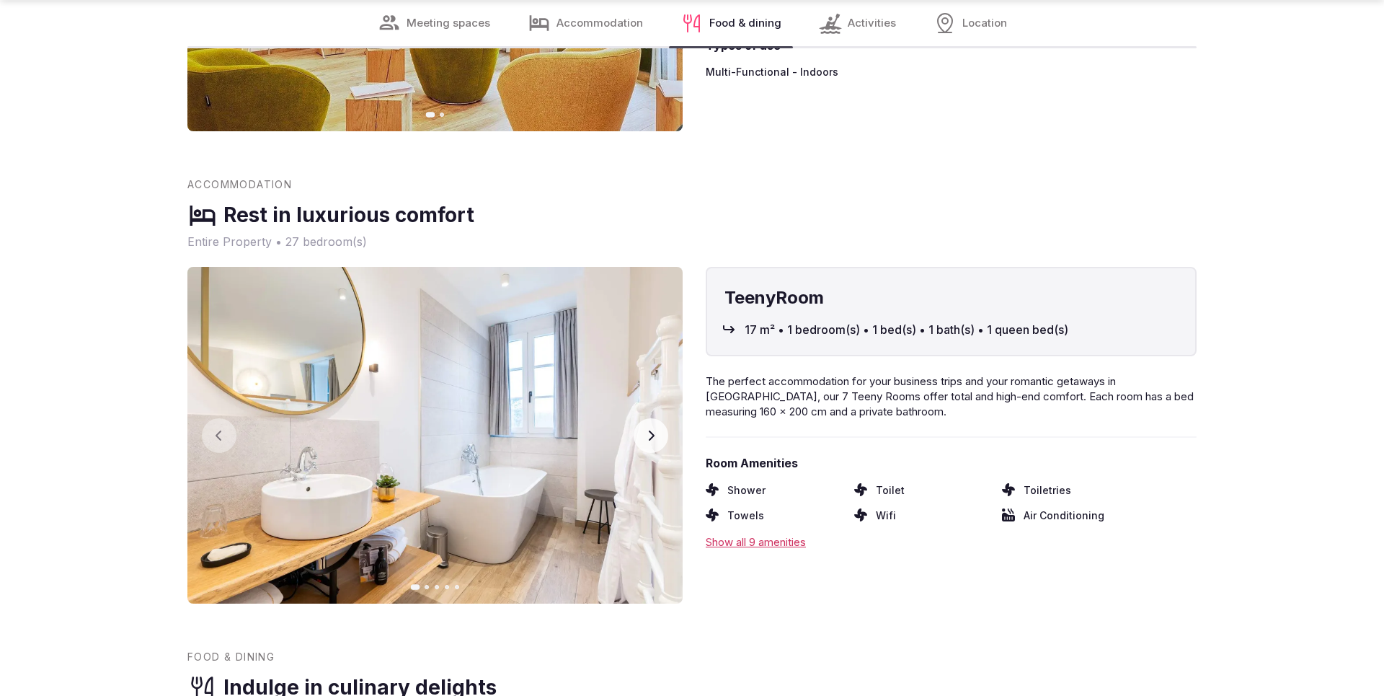
scroll to position [2570, 0]
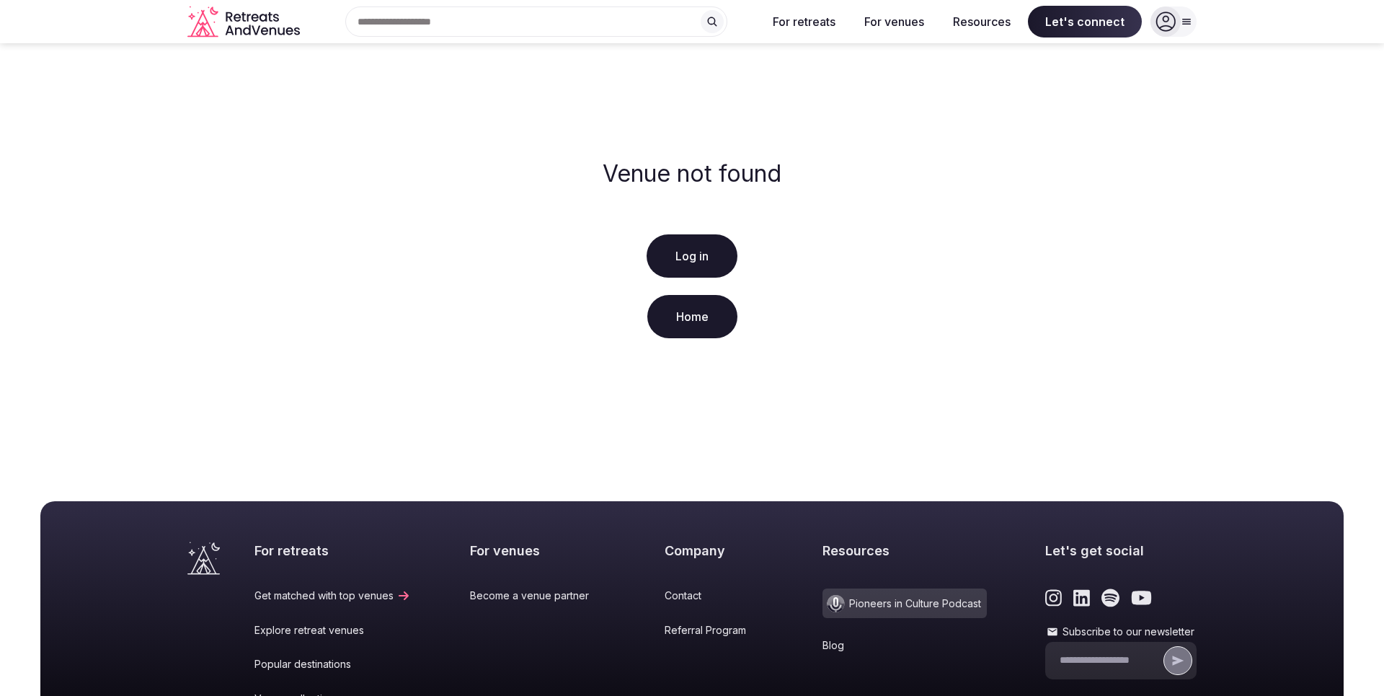
scroll to position [247, 0]
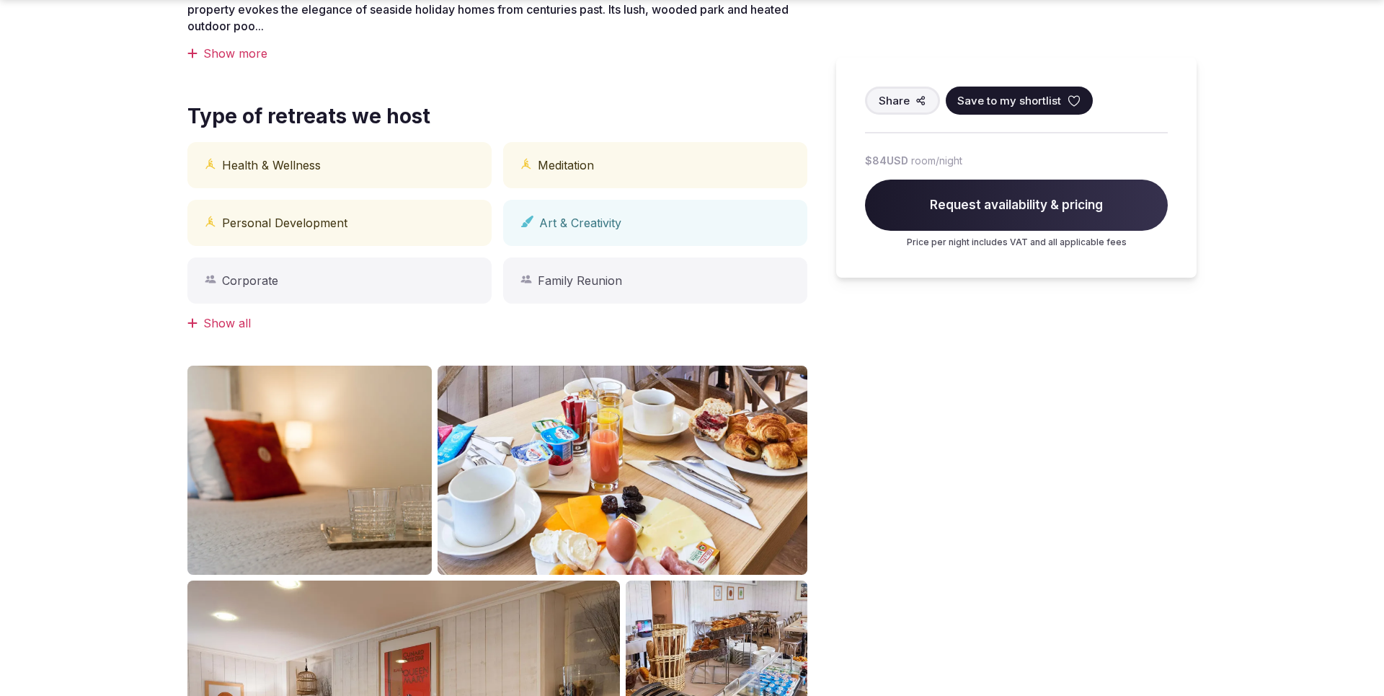
scroll to position [1287, 0]
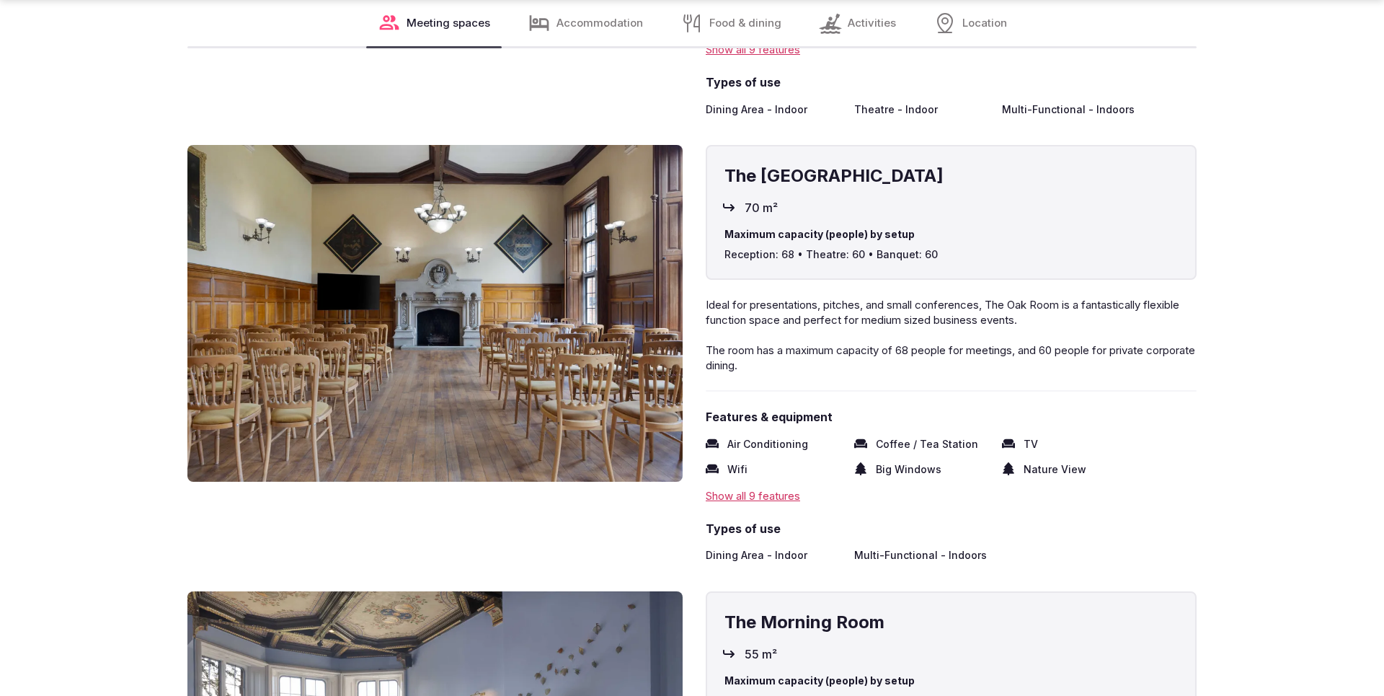
scroll to position [2564, 0]
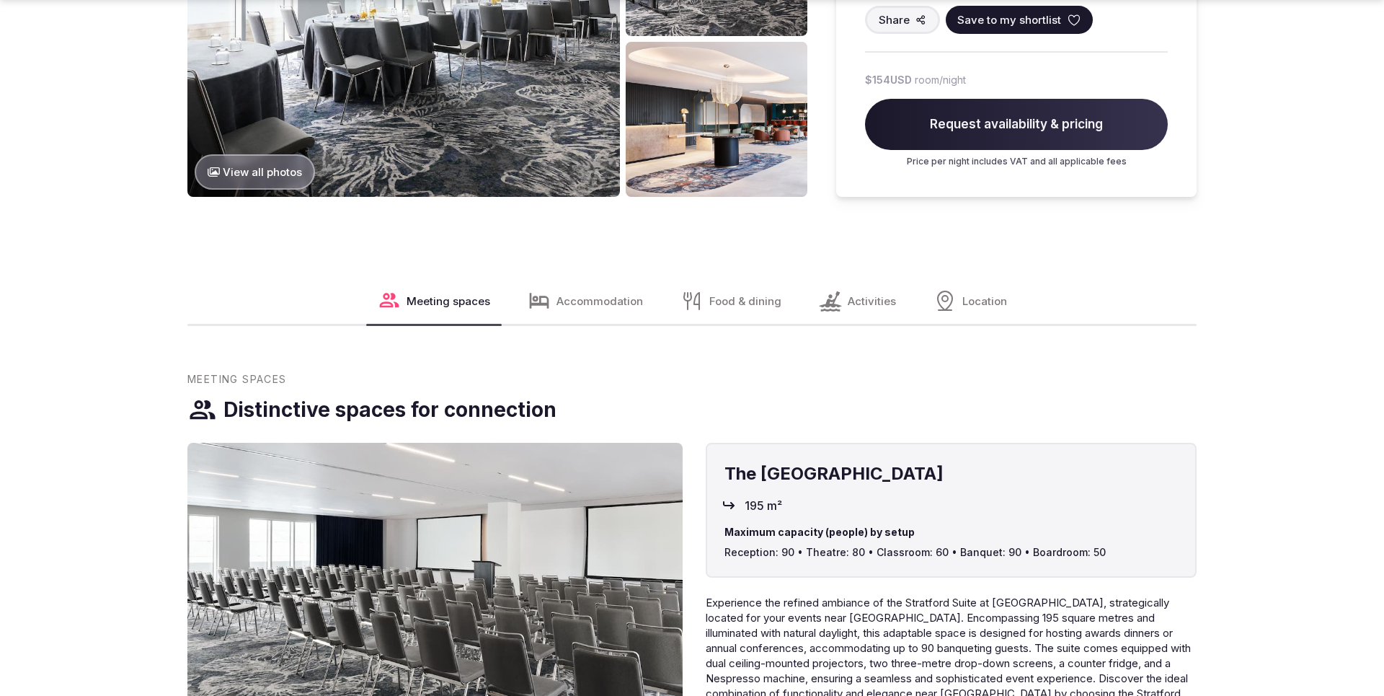
scroll to position [1953, 0]
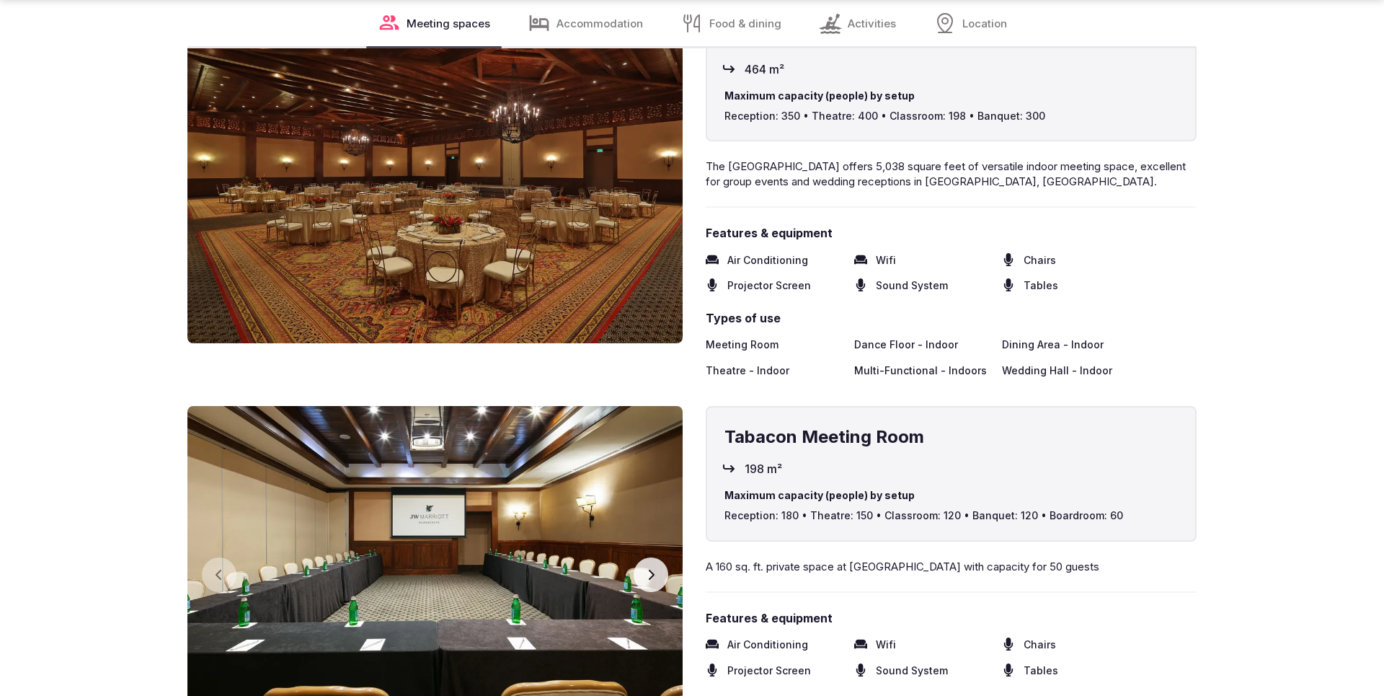
scroll to position [2570, 0]
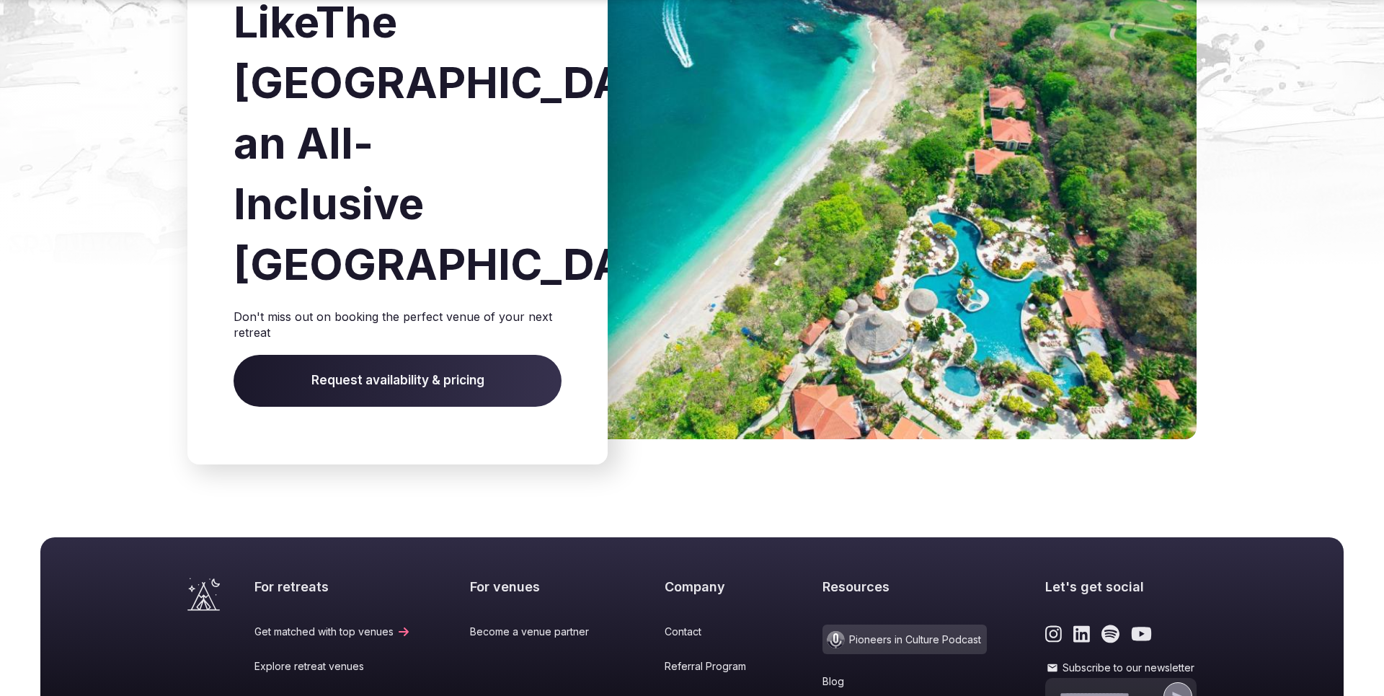
scroll to position [2226, 0]
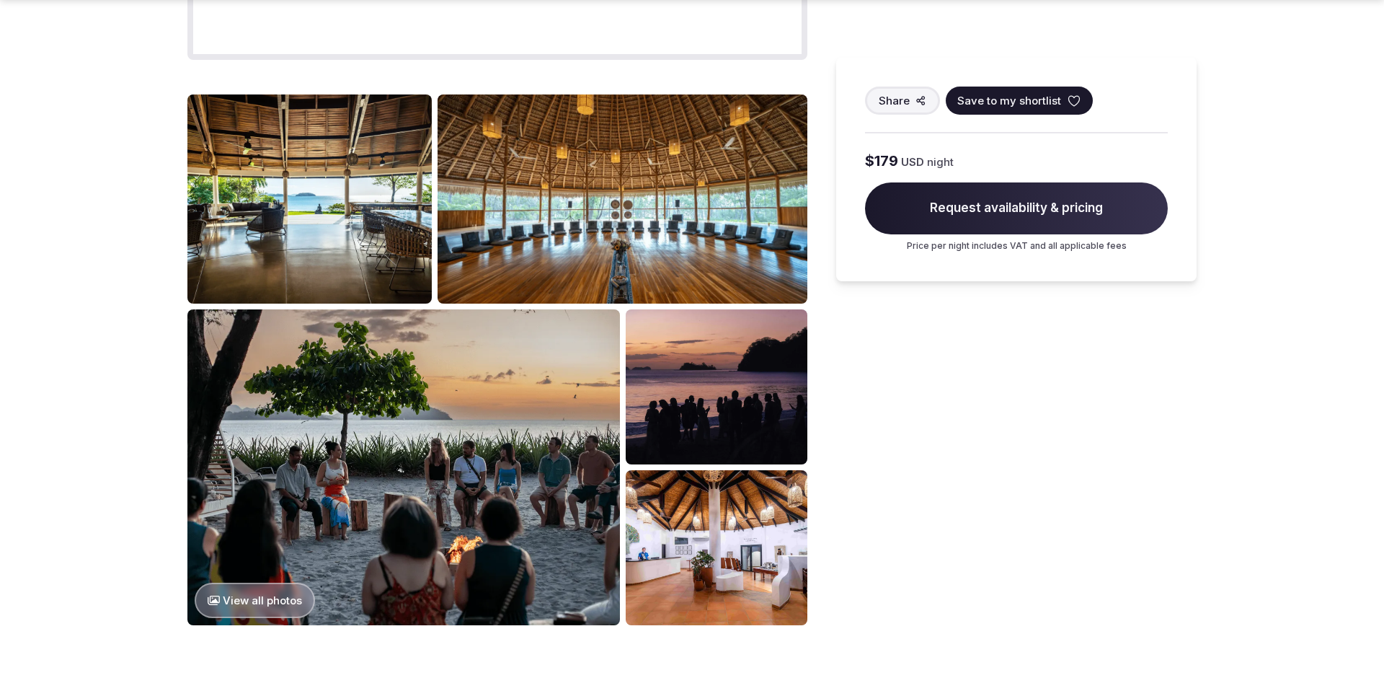
scroll to position [1937, 0]
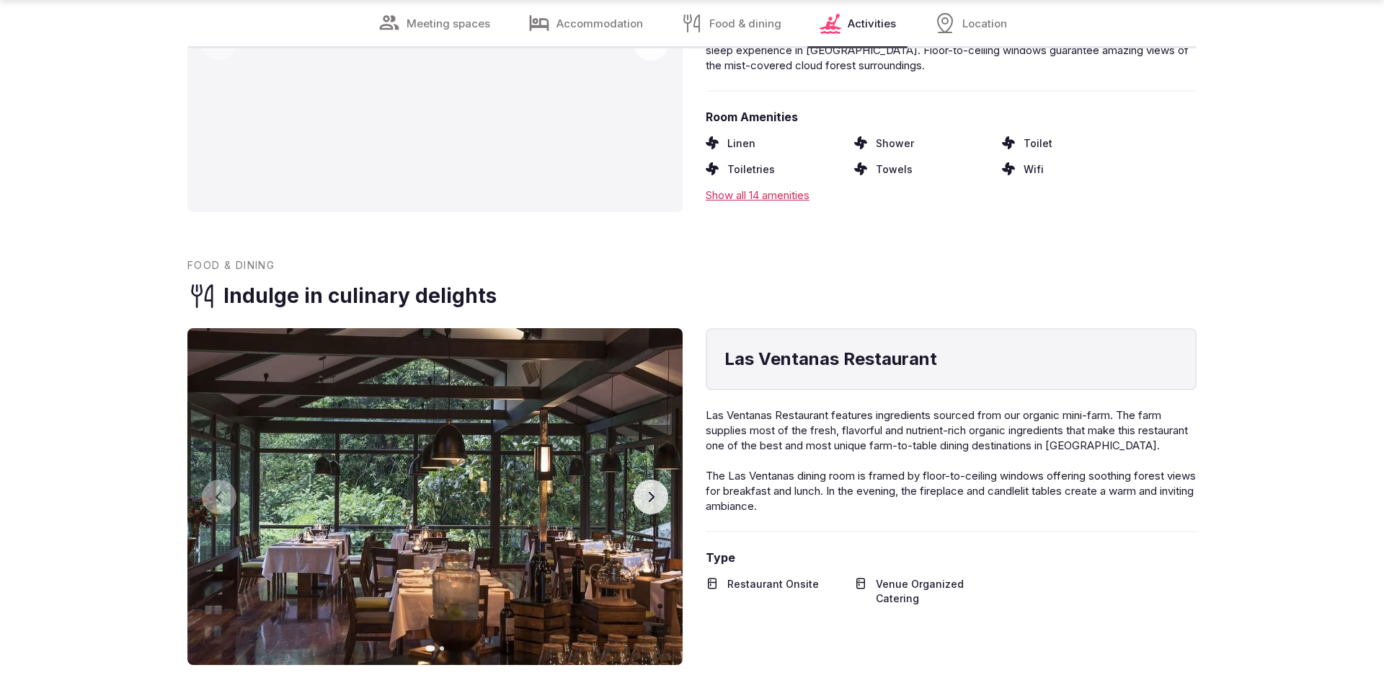
scroll to position [2522, 0]
